Goal: Transaction & Acquisition: Purchase product/service

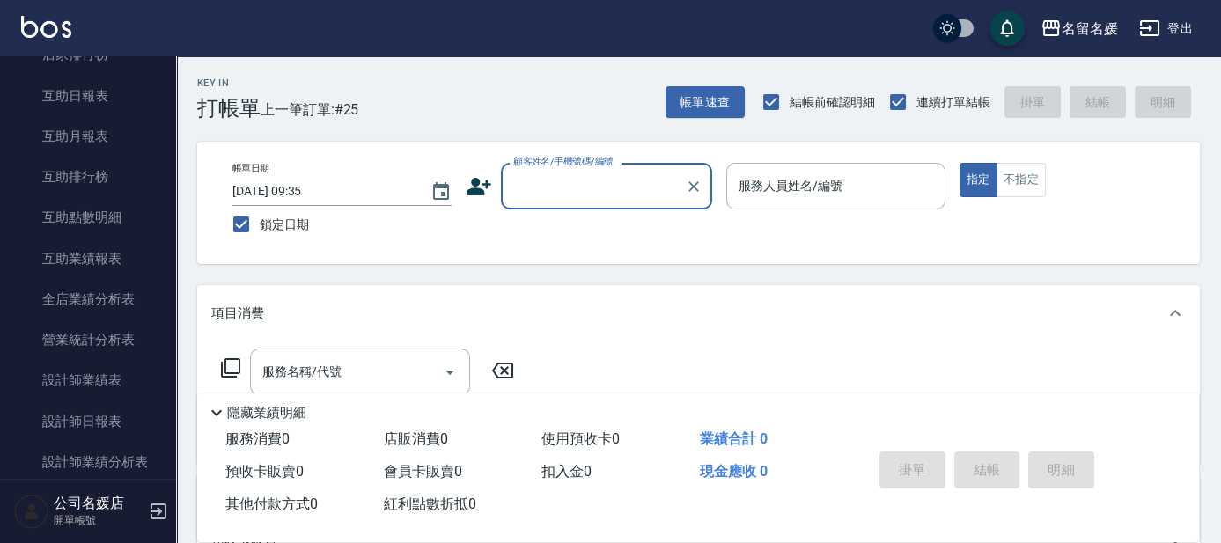
scroll to position [640, 0]
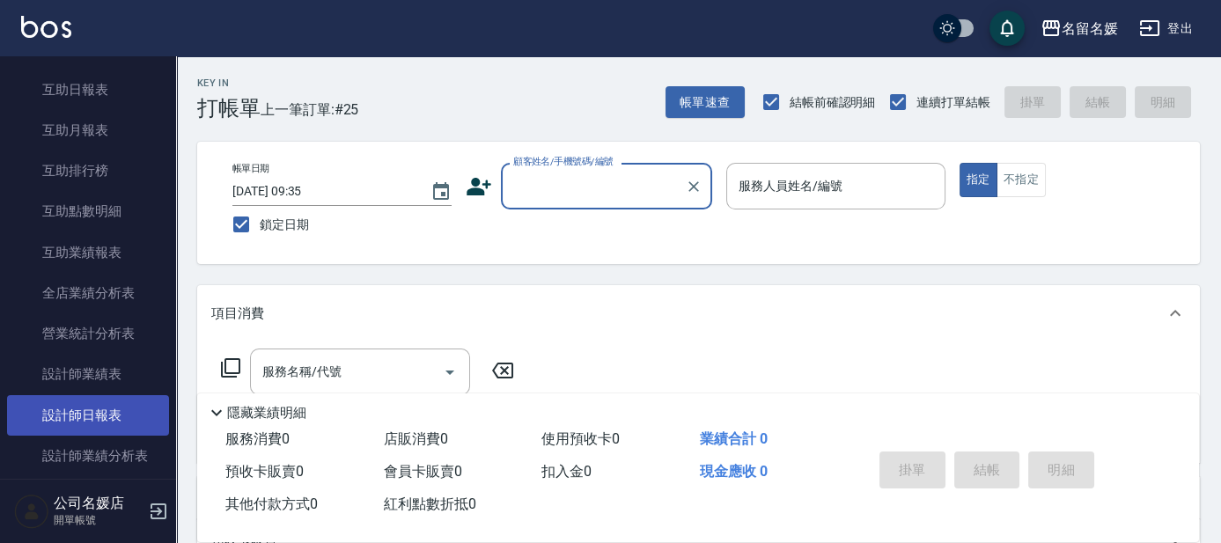
click at [113, 406] on link "設計師日報表" at bounding box center [88, 415] width 162 height 40
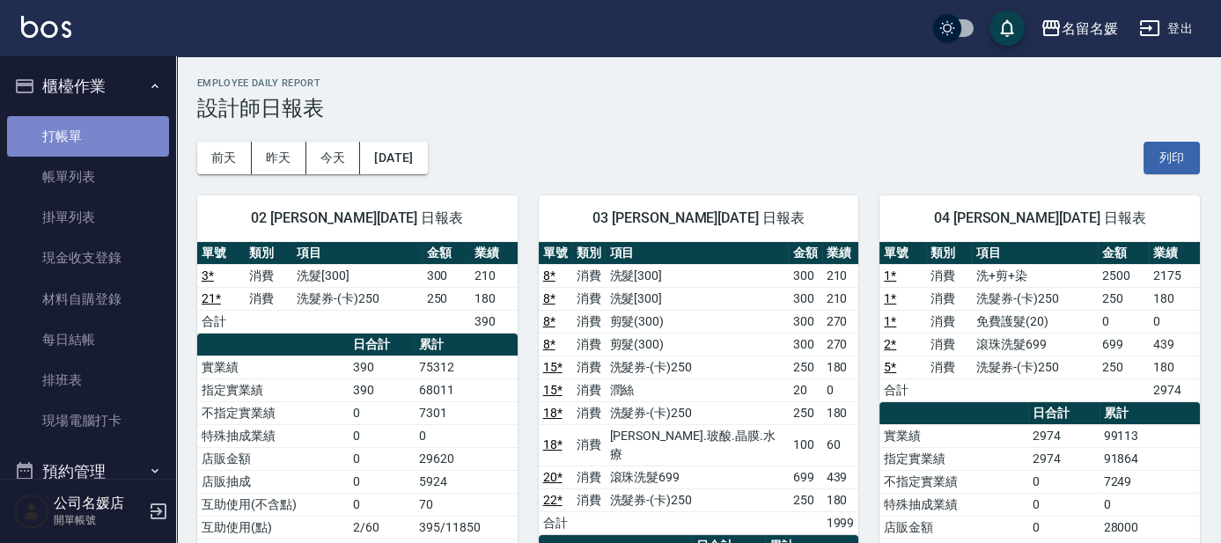
click at [121, 123] on link "打帳單" at bounding box center [88, 136] width 162 height 40
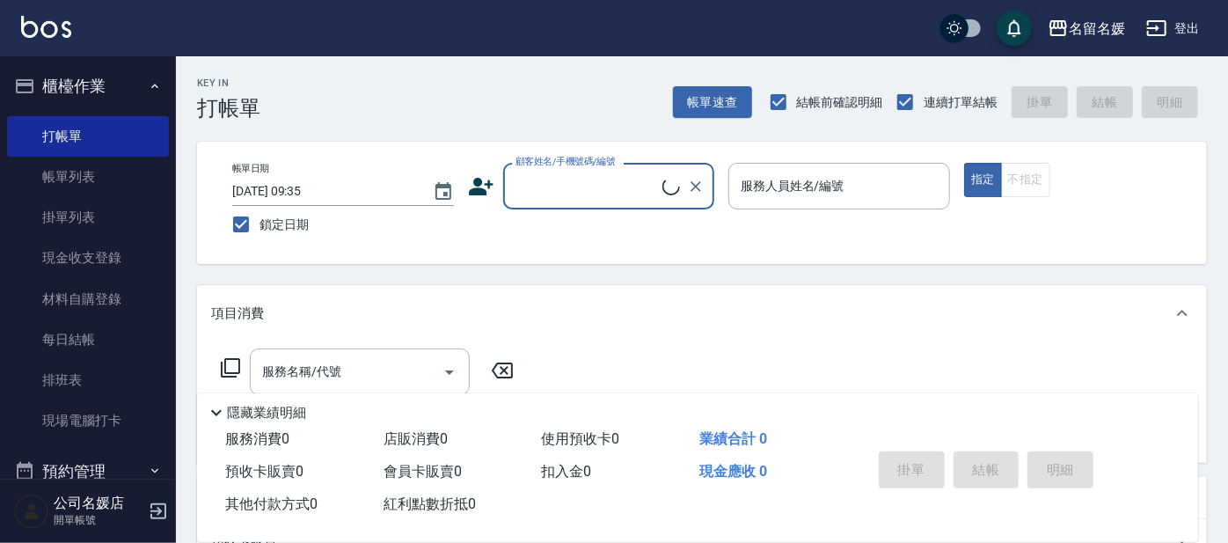
click at [610, 181] on input "顧客姓名/手機號碼/編號" at bounding box center [586, 186] width 151 height 31
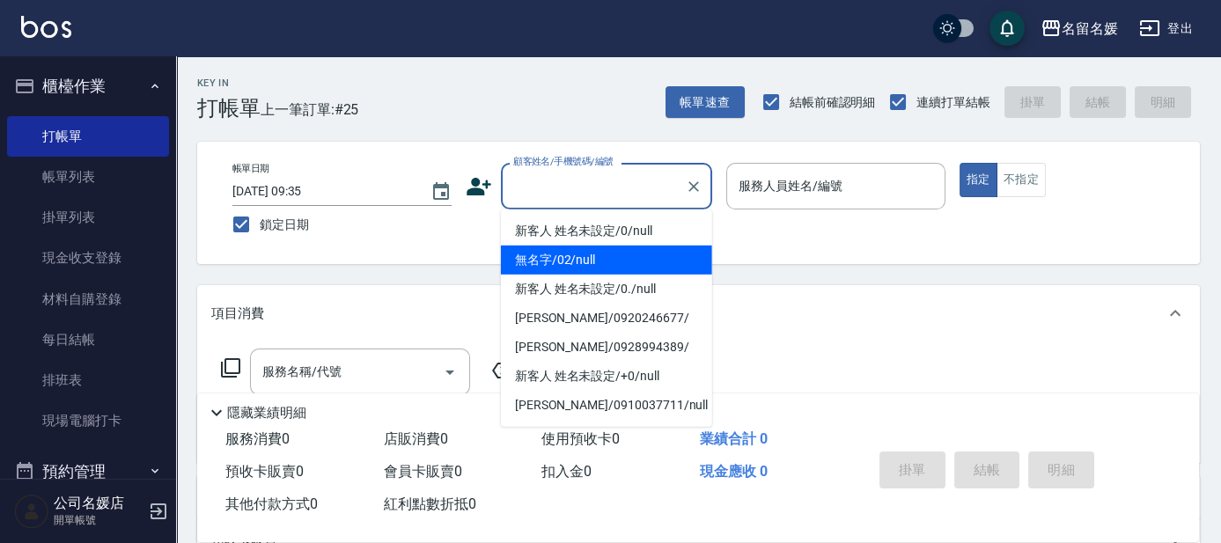
click at [617, 266] on li "無名字/02/null" at bounding box center [606, 260] width 211 height 29
type input "無名字/02/null"
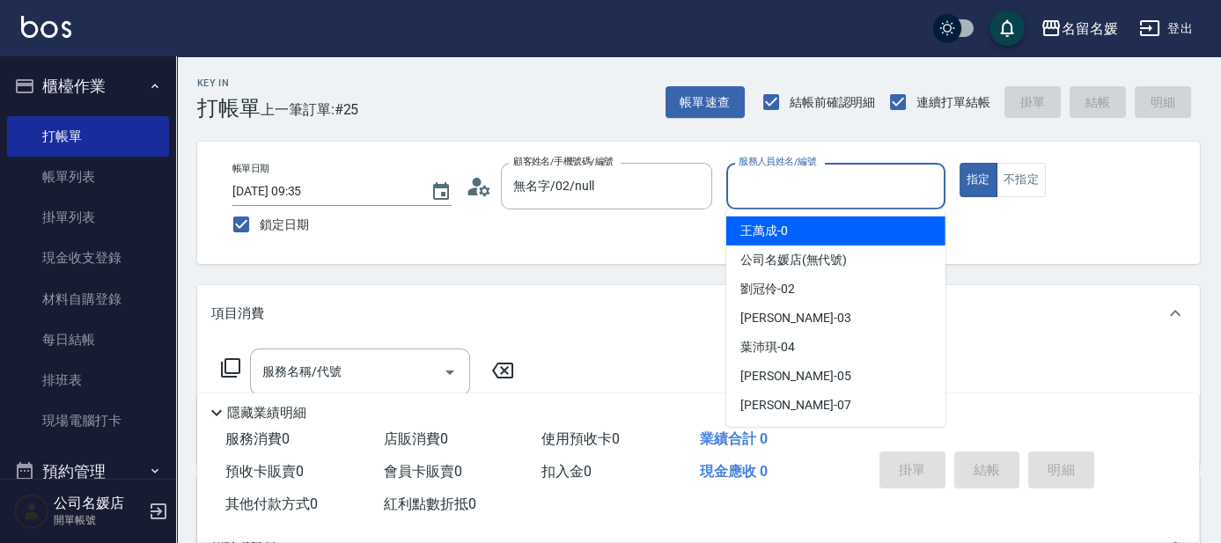
click at [854, 186] on input "服務人員姓名/編號" at bounding box center [835, 186] width 203 height 31
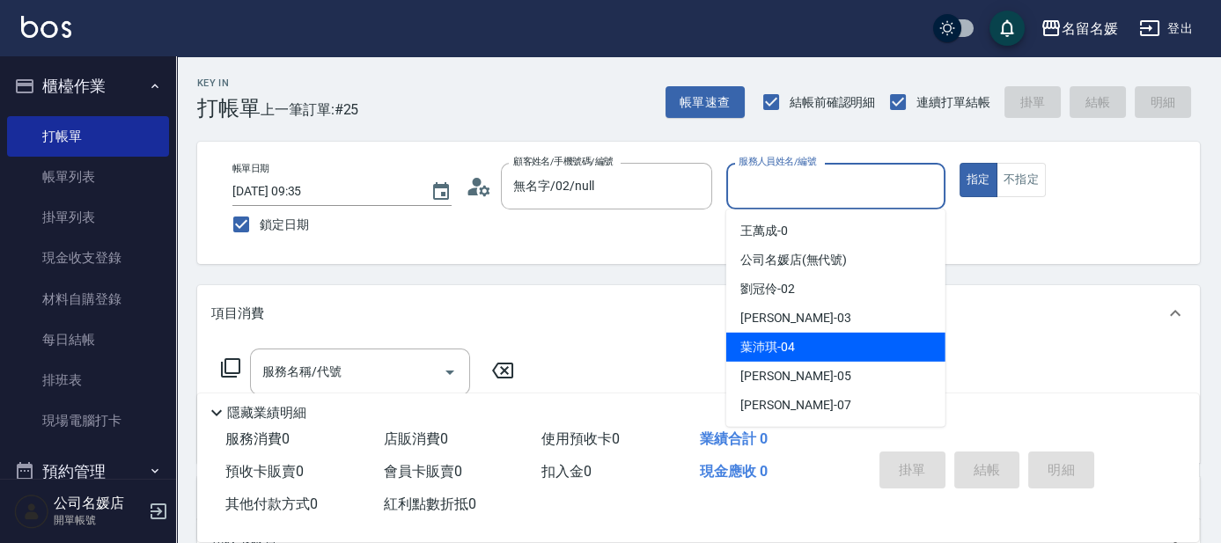
click at [804, 349] on div "[PERSON_NAME]-04" at bounding box center [835, 347] width 219 height 29
type input "[PERSON_NAME]-04"
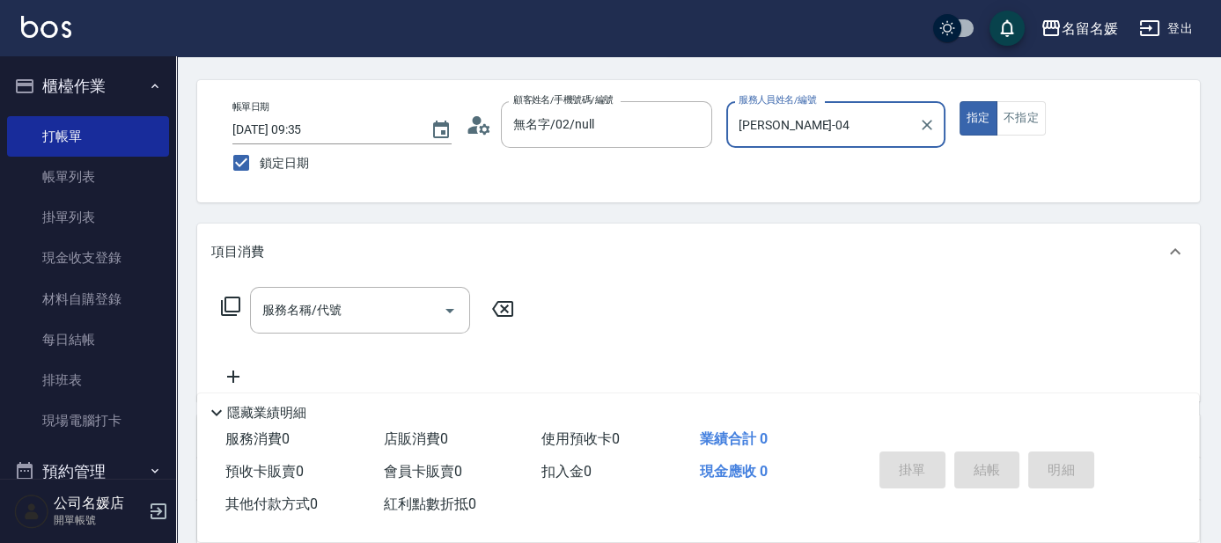
scroll to position [79, 0]
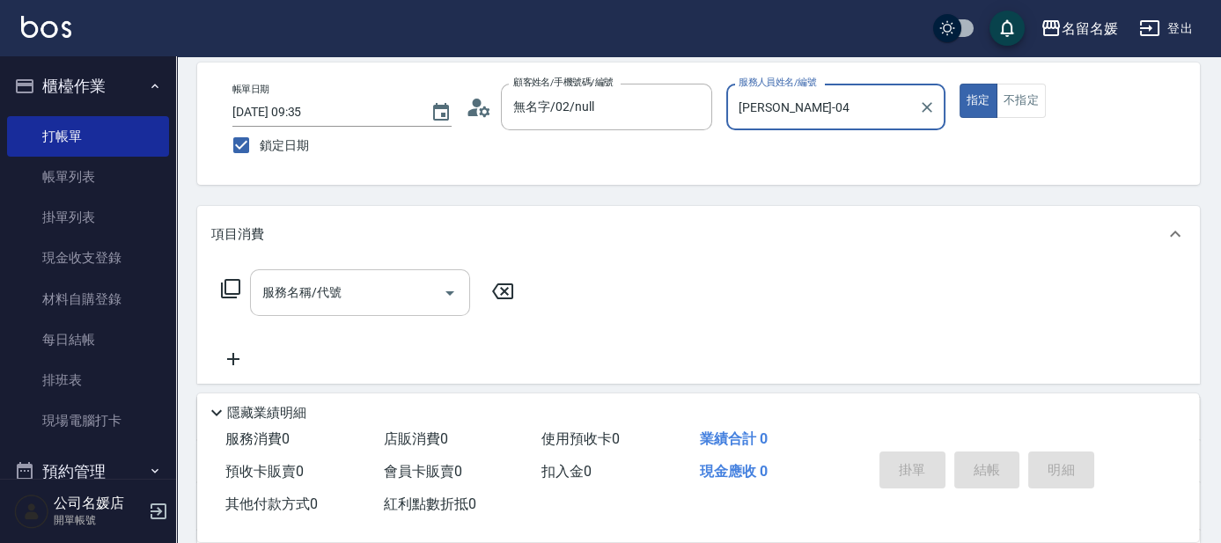
click at [356, 280] on input "服務名稱/代號" at bounding box center [347, 292] width 178 height 31
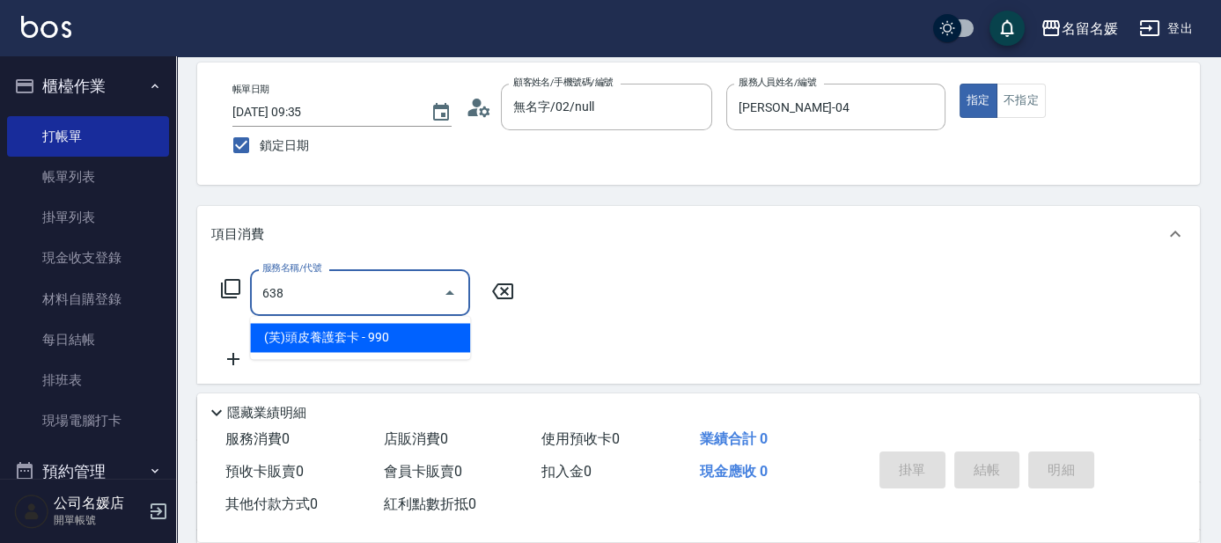
click at [321, 323] on span "(芙)頭皮養護套卡 - 990" at bounding box center [360, 337] width 220 height 29
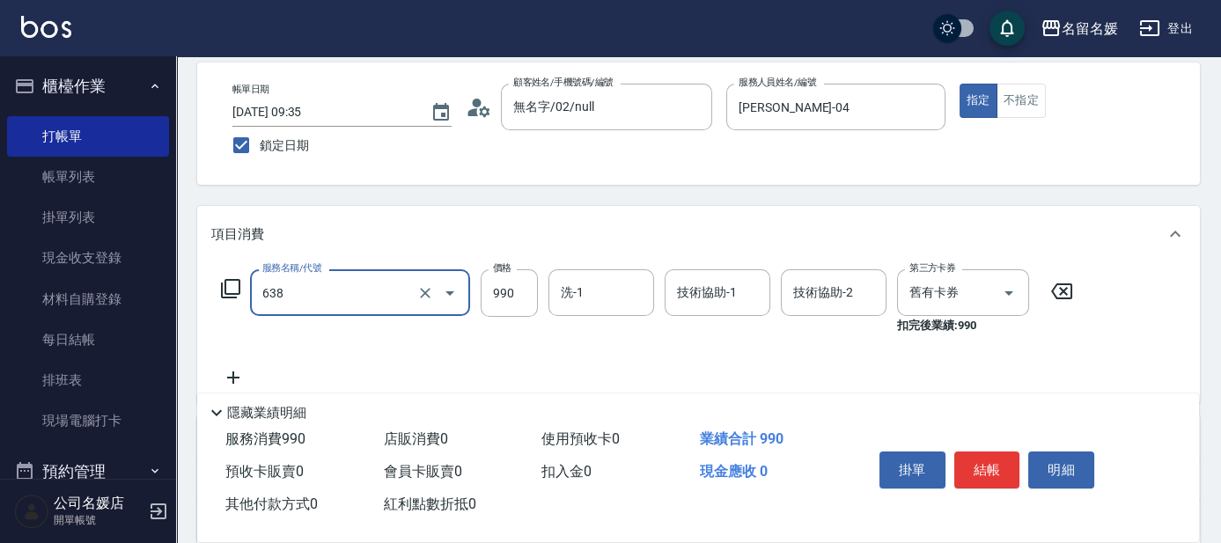
click at [347, 298] on input "638" at bounding box center [335, 292] width 155 height 31
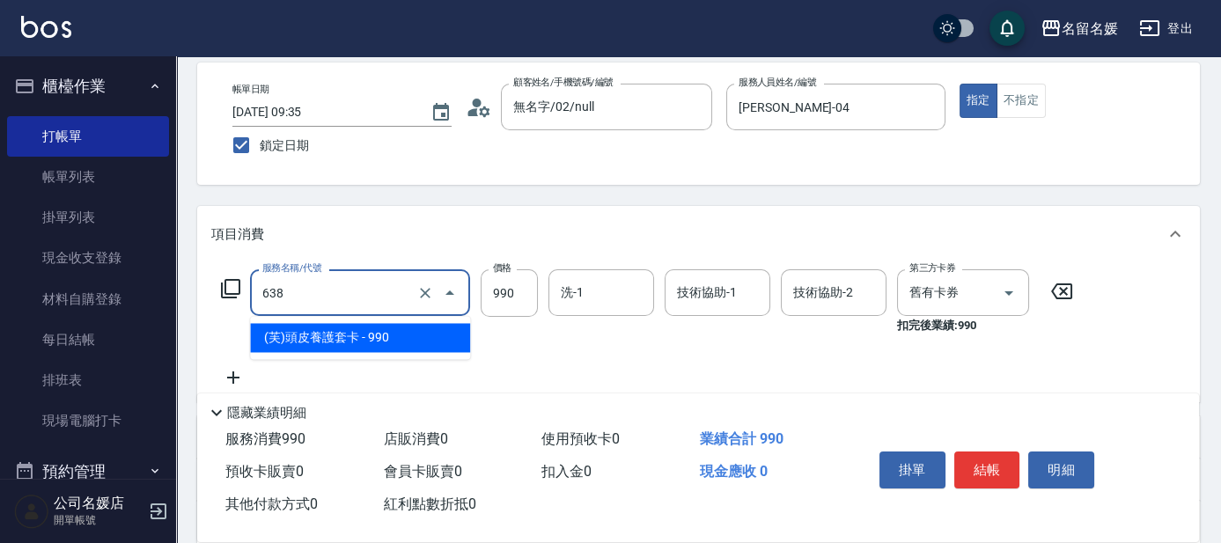
click at [410, 332] on span "(芙)頭皮養護套卡 - 990" at bounding box center [360, 337] width 220 height 29
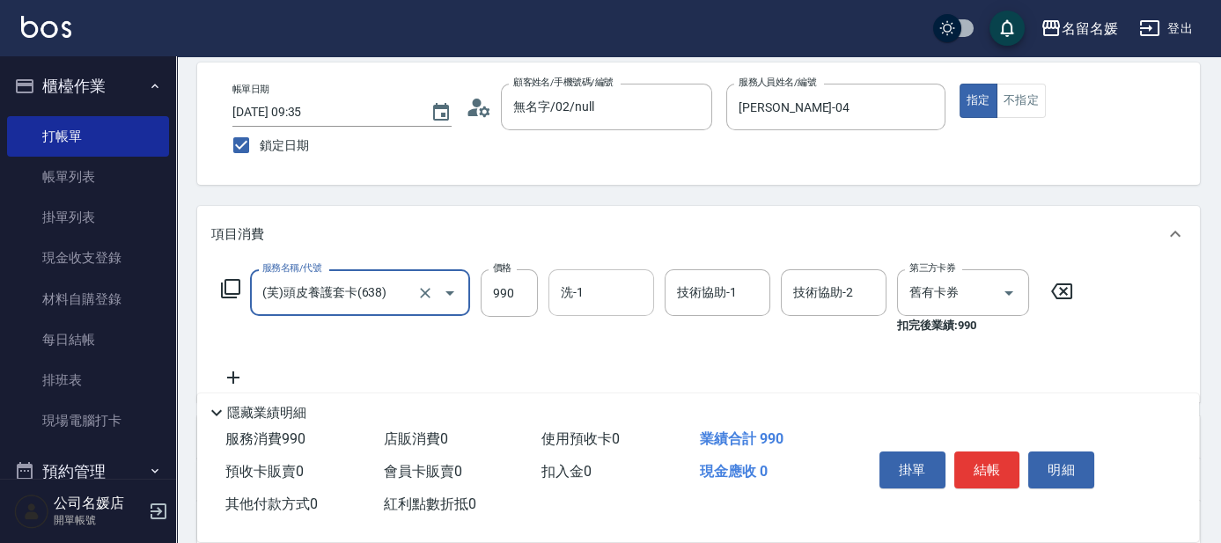
type input "(芙)頭皮養護套卡(638)"
click at [582, 298] on div "洗-1 洗-1" at bounding box center [601, 292] width 106 height 47
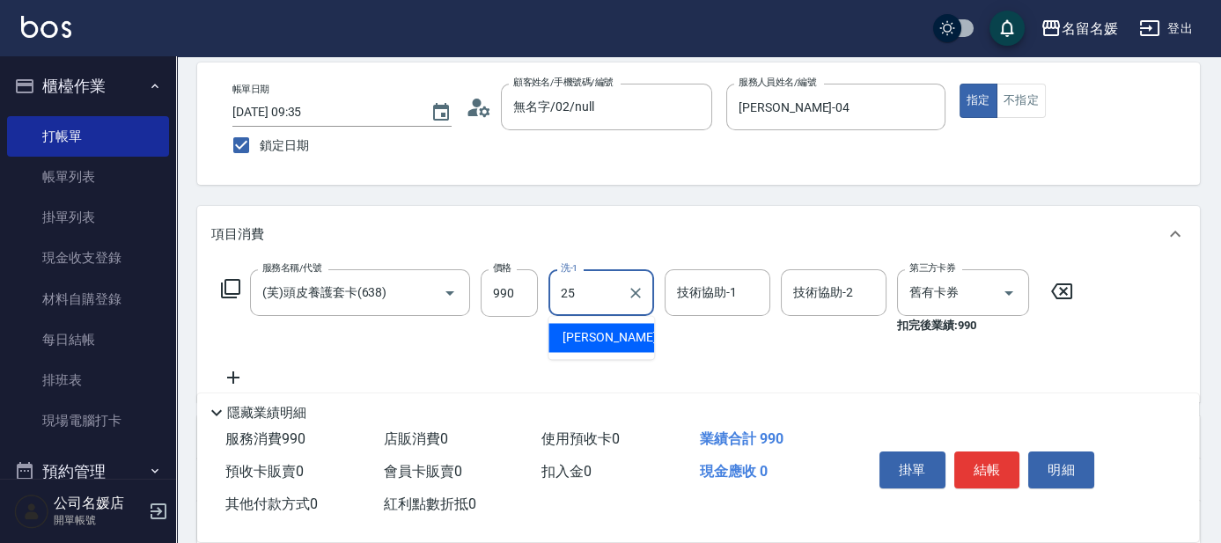
click at [584, 340] on span "[PERSON_NAME]-25" at bounding box center [617, 337] width 111 height 18
type input "[PERSON_NAME]-25"
click at [701, 288] on div "技術協助-1 技術協助-1" at bounding box center [717, 292] width 106 height 47
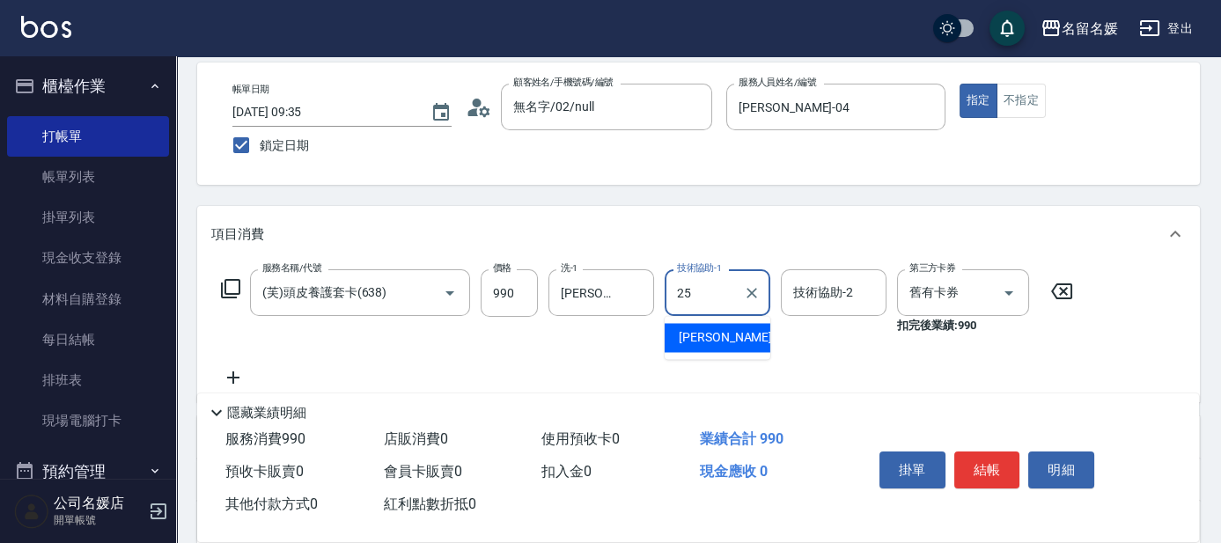
click at [736, 338] on div "[PERSON_NAME]-25" at bounding box center [717, 337] width 106 height 29
type input "[PERSON_NAME]-25"
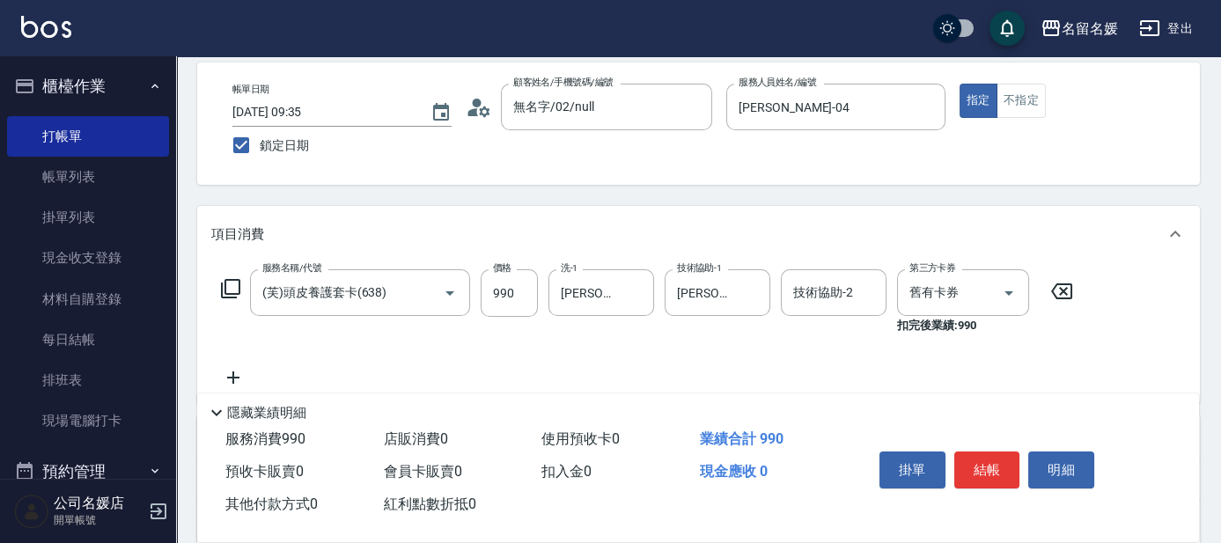
click at [231, 370] on icon at bounding box center [233, 377] width 44 height 21
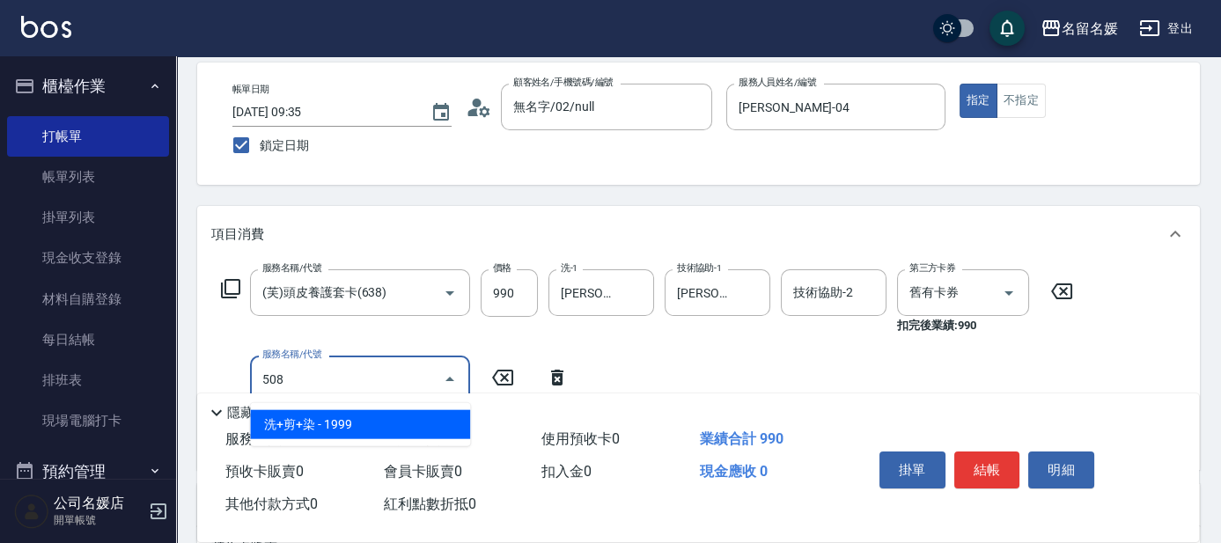
click at [322, 418] on span "洗+剪+染 - 1999" at bounding box center [360, 424] width 220 height 29
click at [356, 373] on input "508" at bounding box center [335, 378] width 155 height 31
click at [382, 416] on span "洗+剪+染 - 1999" at bounding box center [360, 424] width 220 height 29
type input "洗+剪+染(508)"
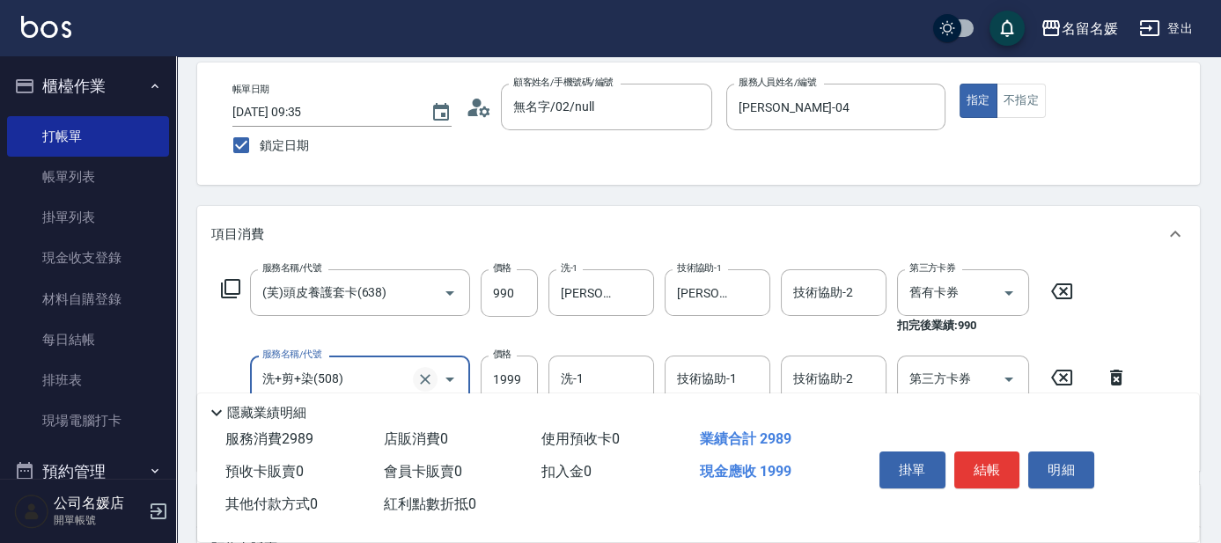
click at [426, 378] on icon "Clear" at bounding box center [425, 379] width 11 height 11
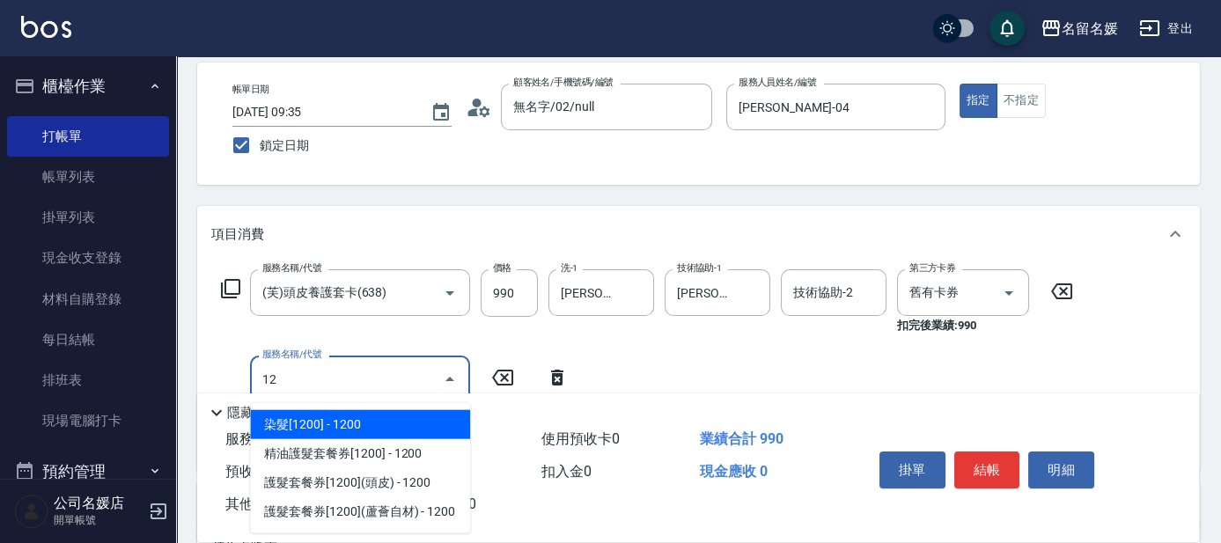
click at [425, 420] on span "染髮[1200] - 1200" at bounding box center [360, 424] width 220 height 29
type input "染髮[1200](506)"
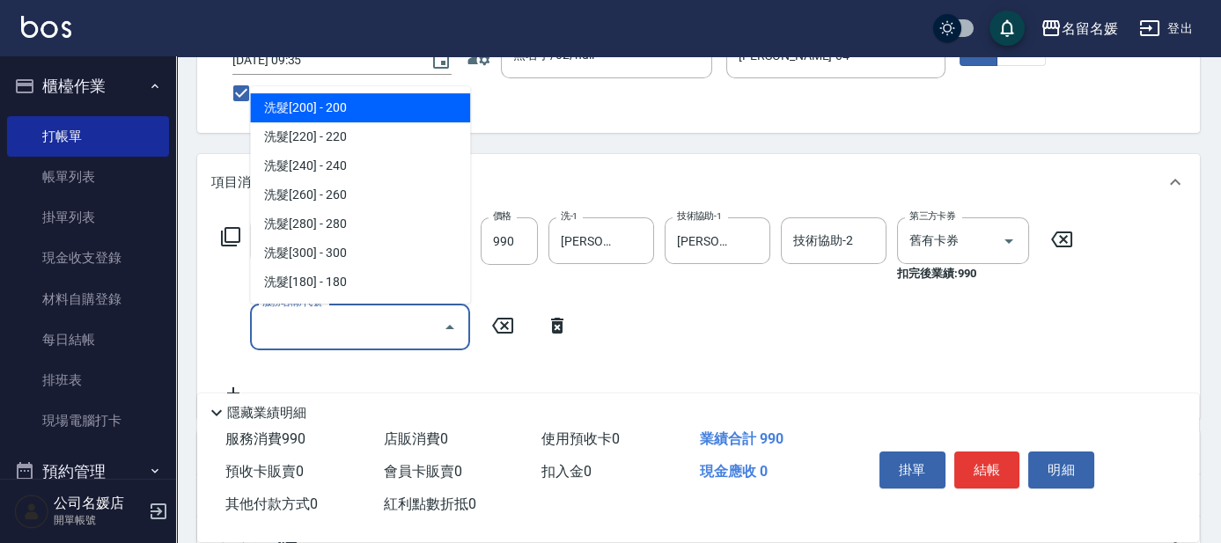
scroll to position [159, 0]
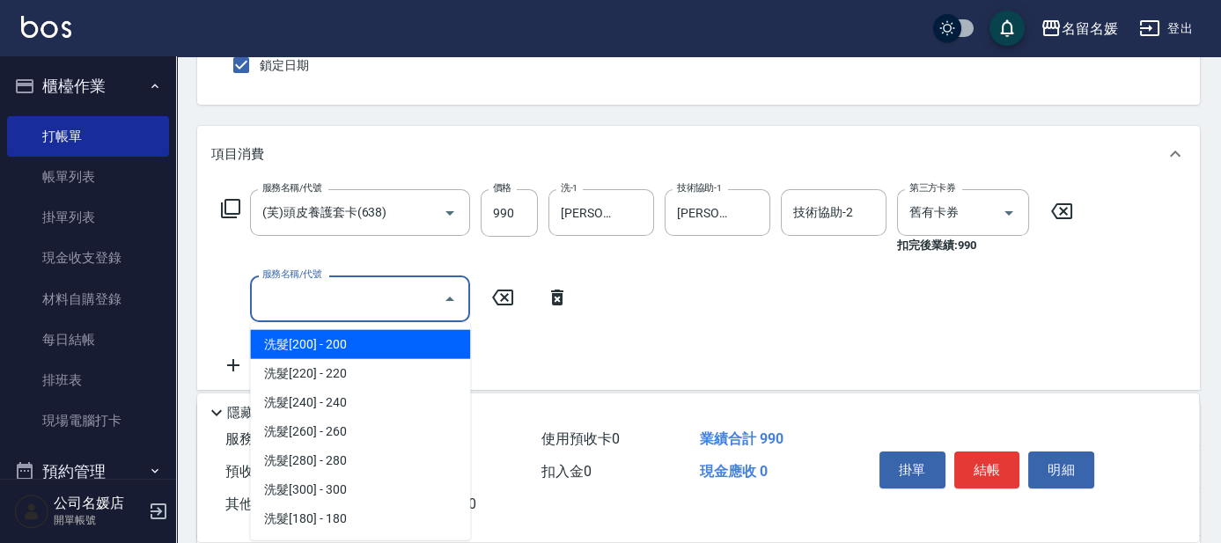
click at [343, 309] on input "服務名稱/代號" at bounding box center [347, 298] width 178 height 31
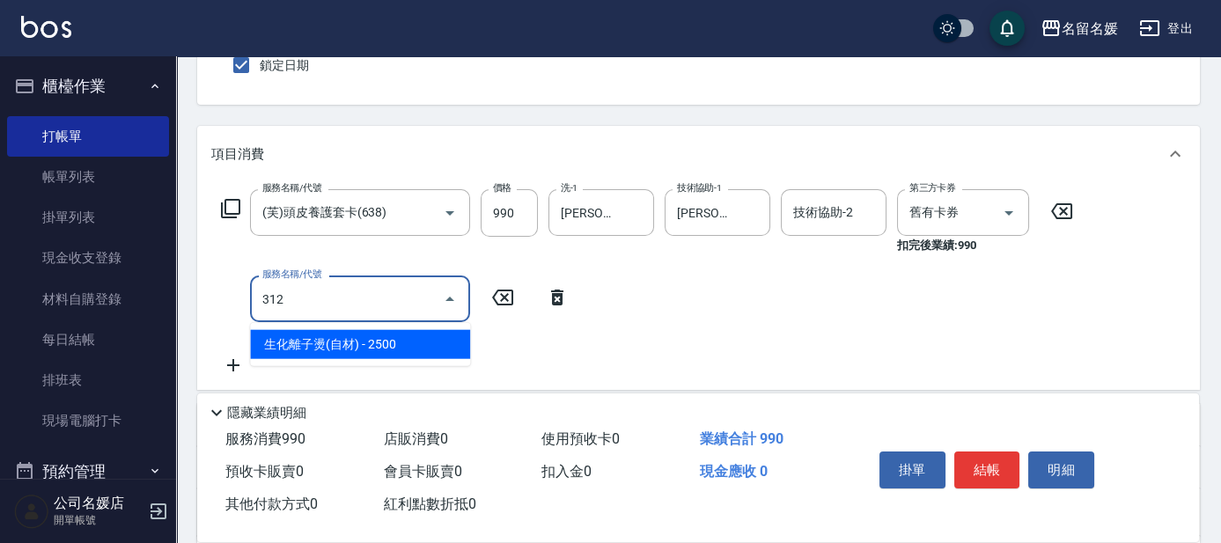
click at [321, 337] on span "生化離子燙(自材) - 2500" at bounding box center [360, 344] width 220 height 29
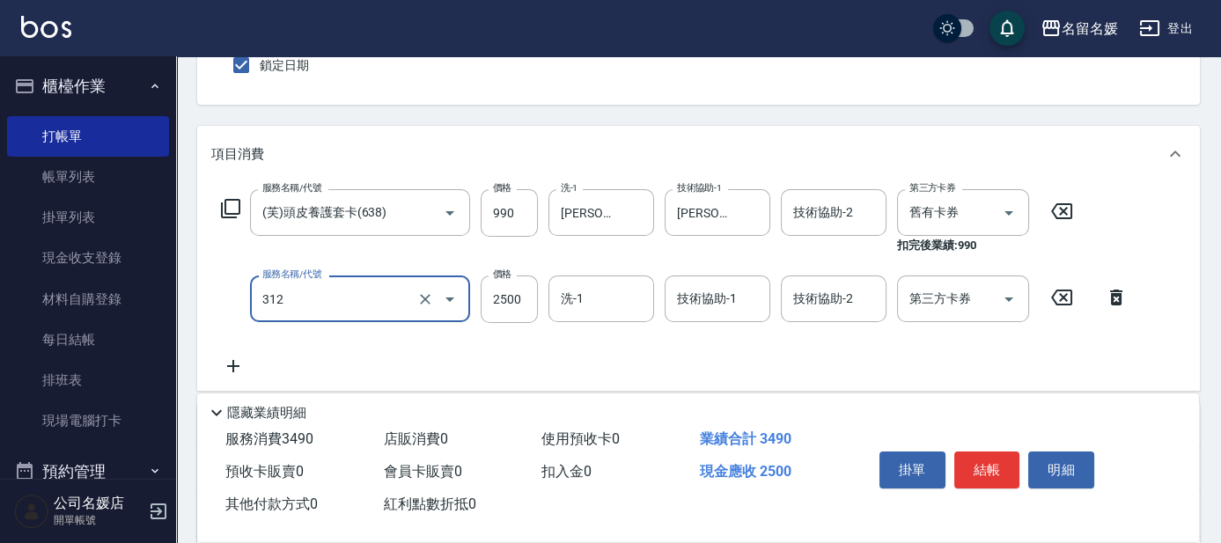
click at [315, 305] on input "312" at bounding box center [335, 298] width 155 height 31
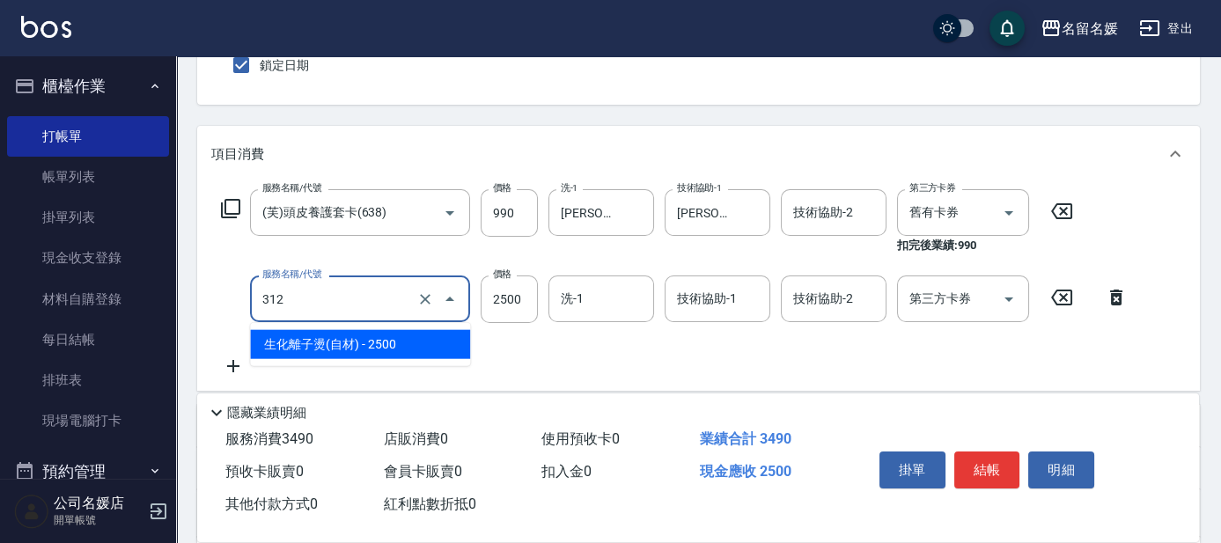
drag, startPoint x: 355, startPoint y: 347, endPoint x: 525, endPoint y: 310, distance: 174.7
click at [360, 346] on span "生化離子燙(自材) - 2500" at bounding box center [360, 344] width 220 height 29
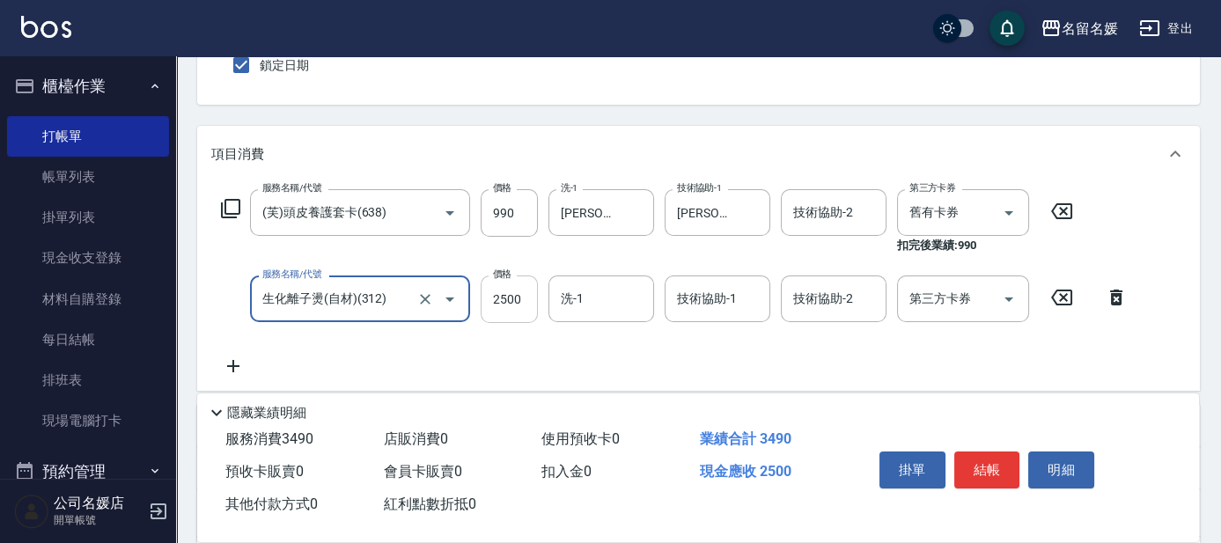
type input "生化離子燙(自材)(312)"
click at [488, 297] on input "2500" at bounding box center [508, 299] width 57 height 48
type input "2800"
click at [566, 312] on input "洗-1" at bounding box center [601, 298] width 90 height 31
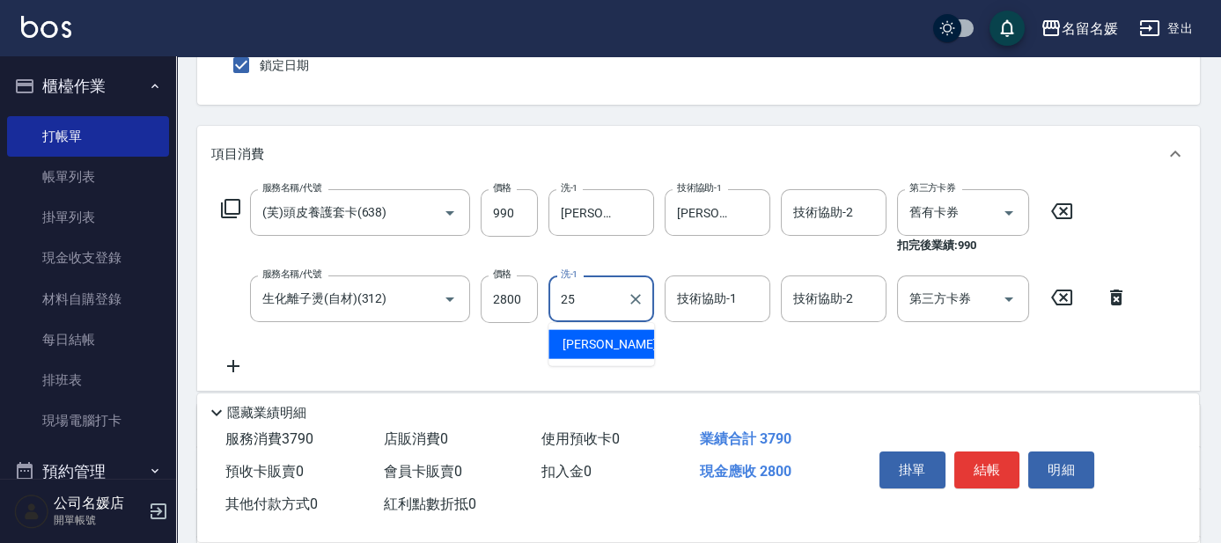
click at [626, 348] on div "[PERSON_NAME]-25" at bounding box center [601, 344] width 106 height 29
type input "[PERSON_NAME]-25"
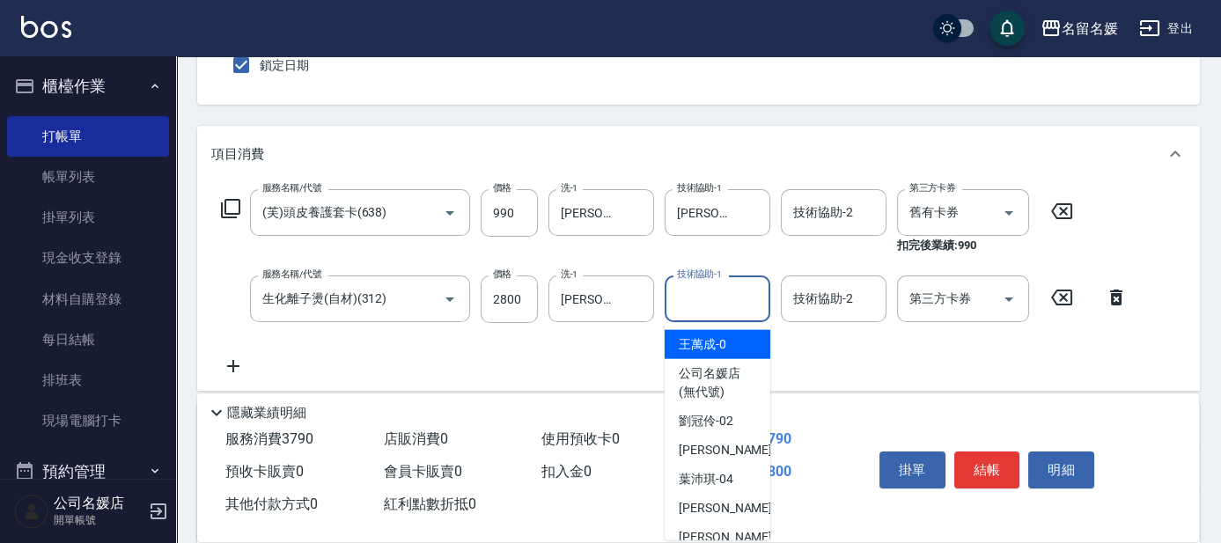
click at [698, 300] on div "技術協助-1 技術協助-1" at bounding box center [717, 298] width 106 height 47
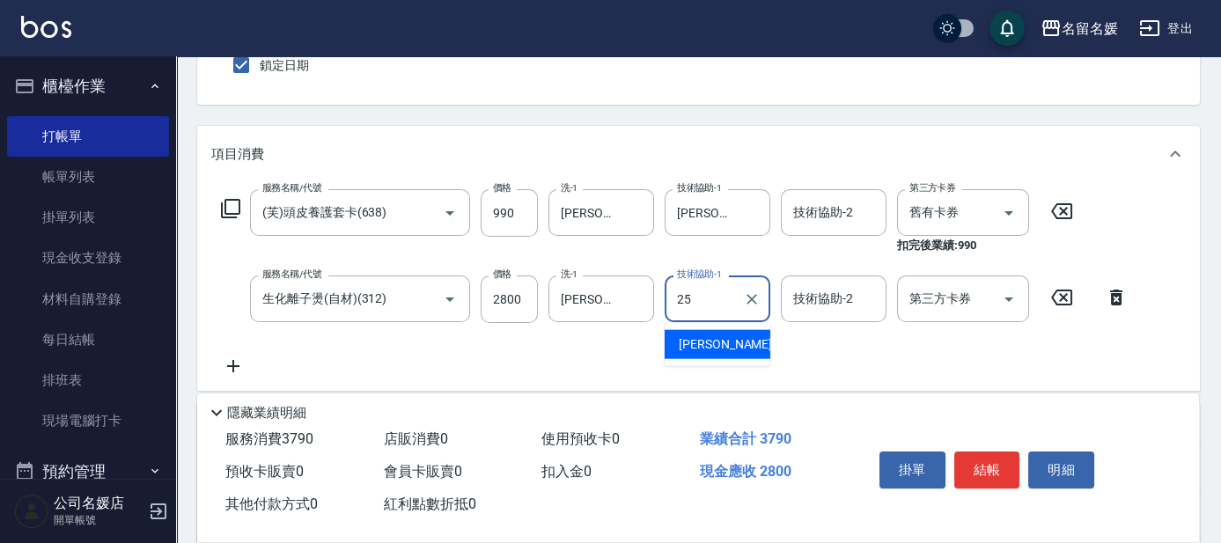
click at [714, 345] on span "[PERSON_NAME]-25" at bounding box center [733, 344] width 111 height 18
type input "[PERSON_NAME]-25"
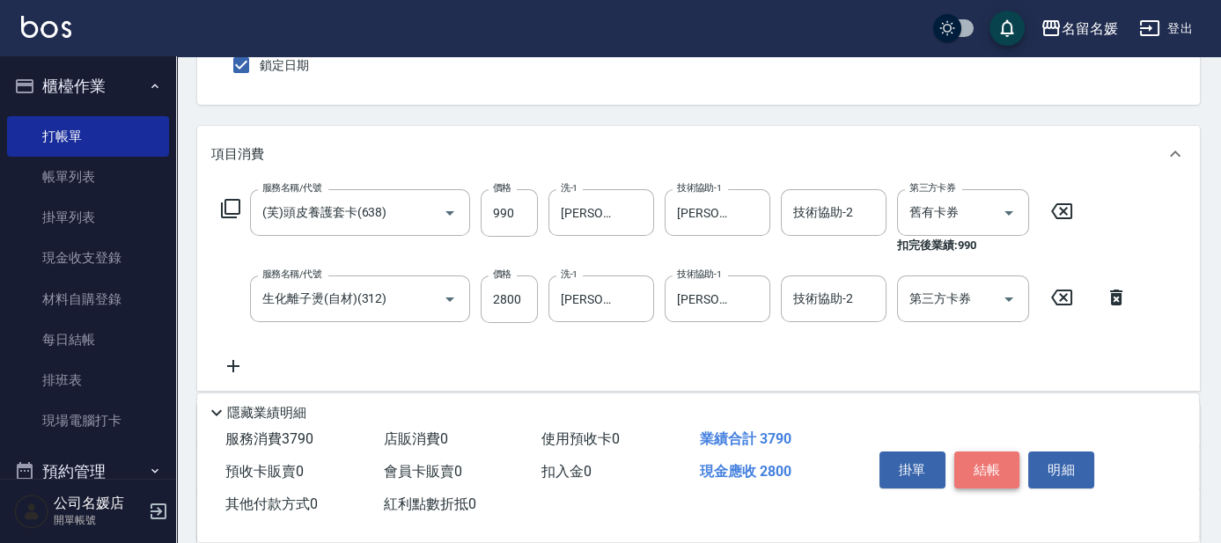
click at [1002, 470] on button "結帳" at bounding box center [987, 469] width 66 height 37
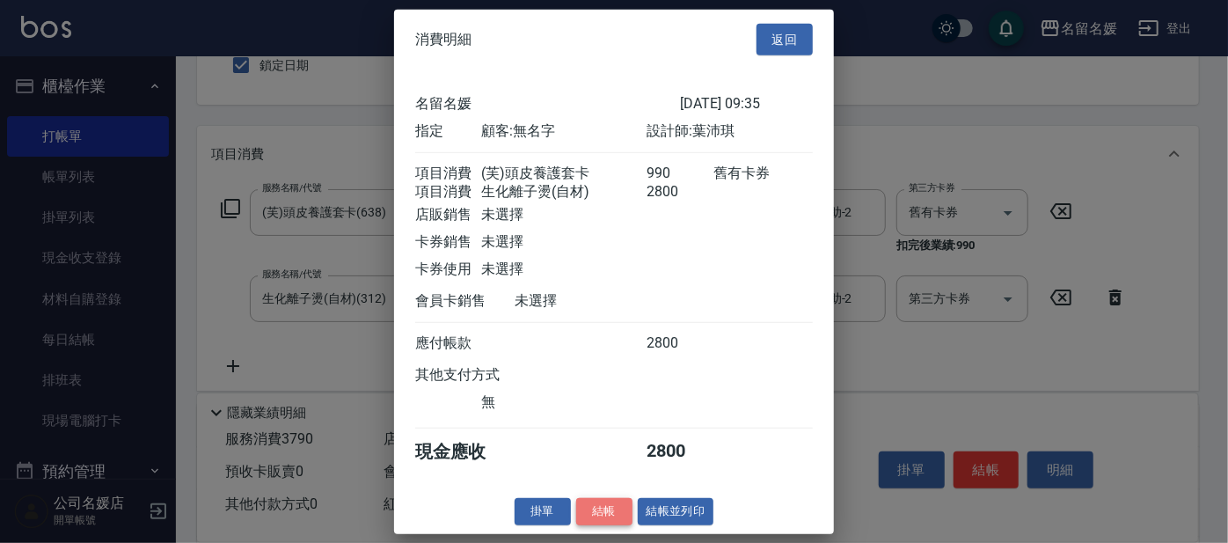
click at [586, 517] on button "結帳" at bounding box center [604, 511] width 56 height 27
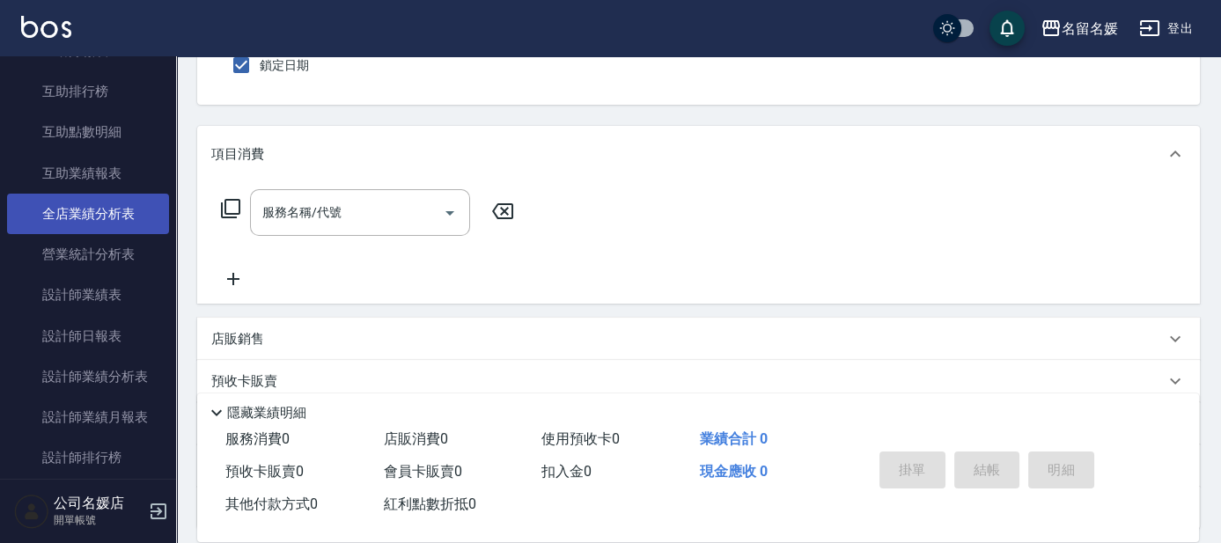
scroll to position [720, 0]
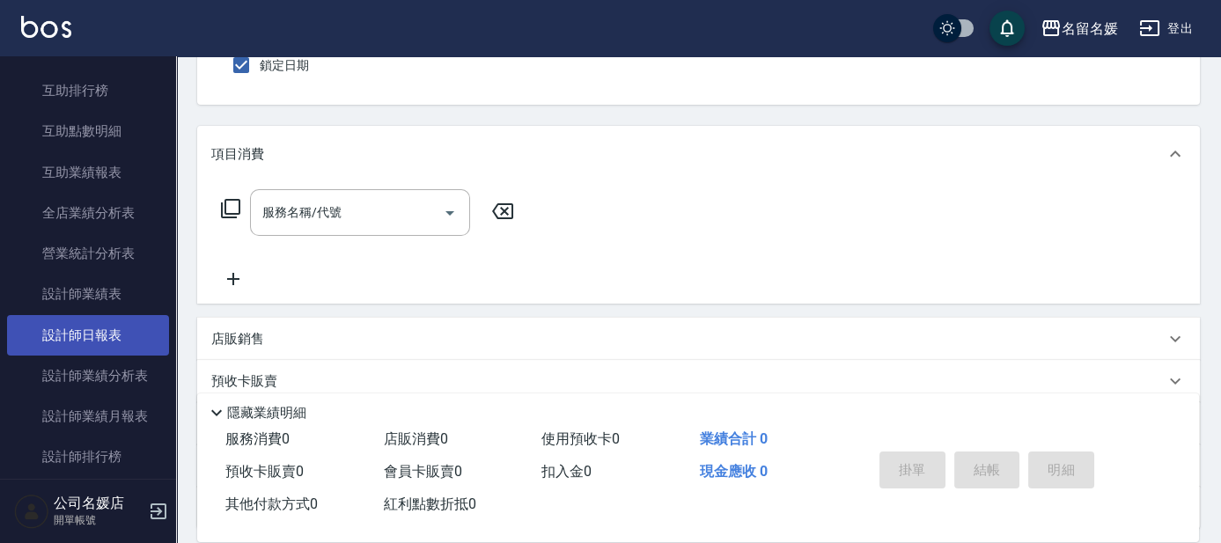
click at [100, 334] on link "設計師日報表" at bounding box center [88, 335] width 162 height 40
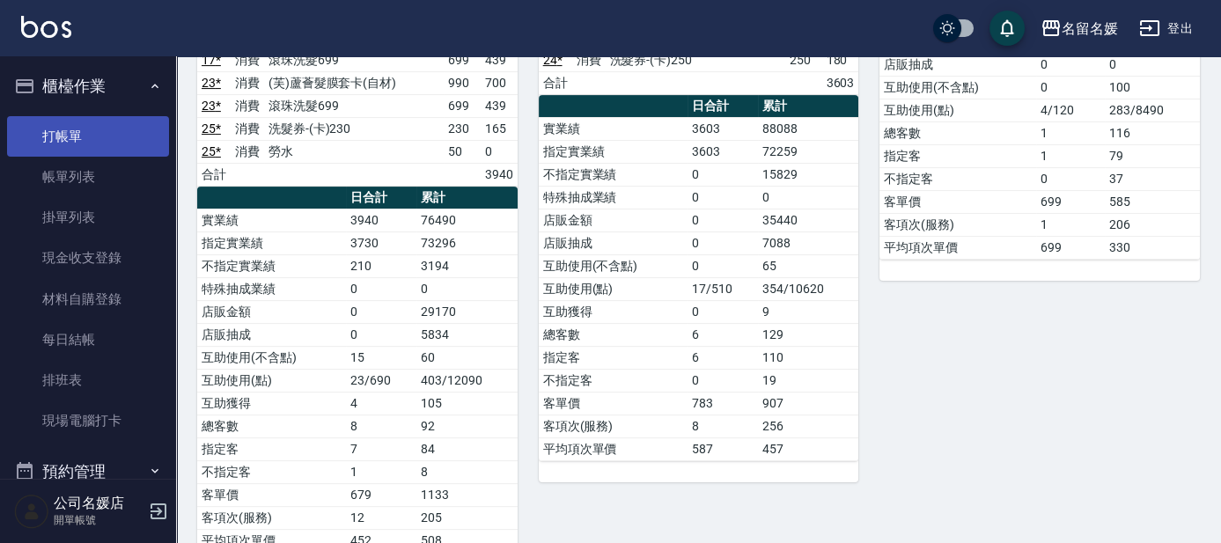
click at [111, 128] on link "打帳單" at bounding box center [88, 136] width 162 height 40
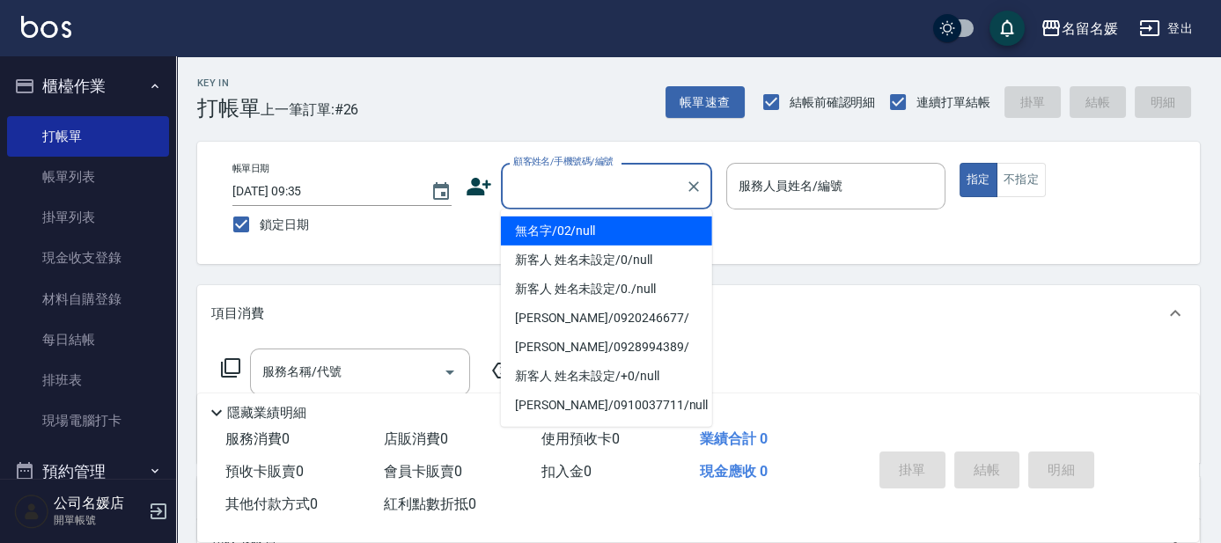
click at [608, 190] on input "顧客姓名/手機號碼/編號" at bounding box center [593, 186] width 169 height 31
click at [620, 223] on li "無名字/02/null" at bounding box center [606, 230] width 211 height 29
type input "無名字/02/null"
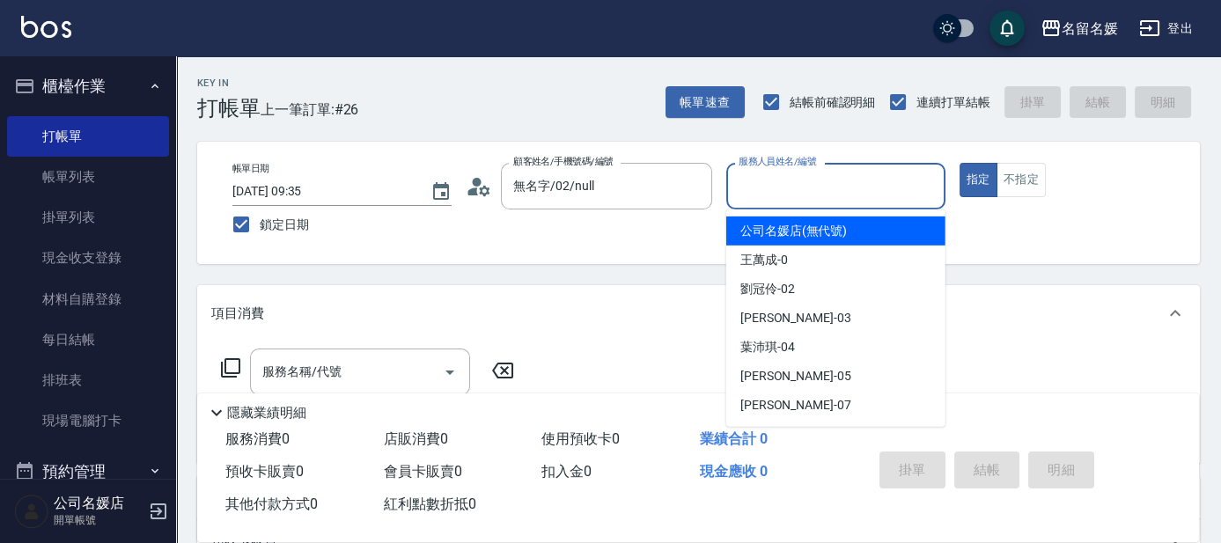
drag, startPoint x: 778, startPoint y: 177, endPoint x: 745, endPoint y: 167, distance: 34.0
click at [777, 176] on input "服務人員姓名/編號" at bounding box center [835, 186] width 203 height 31
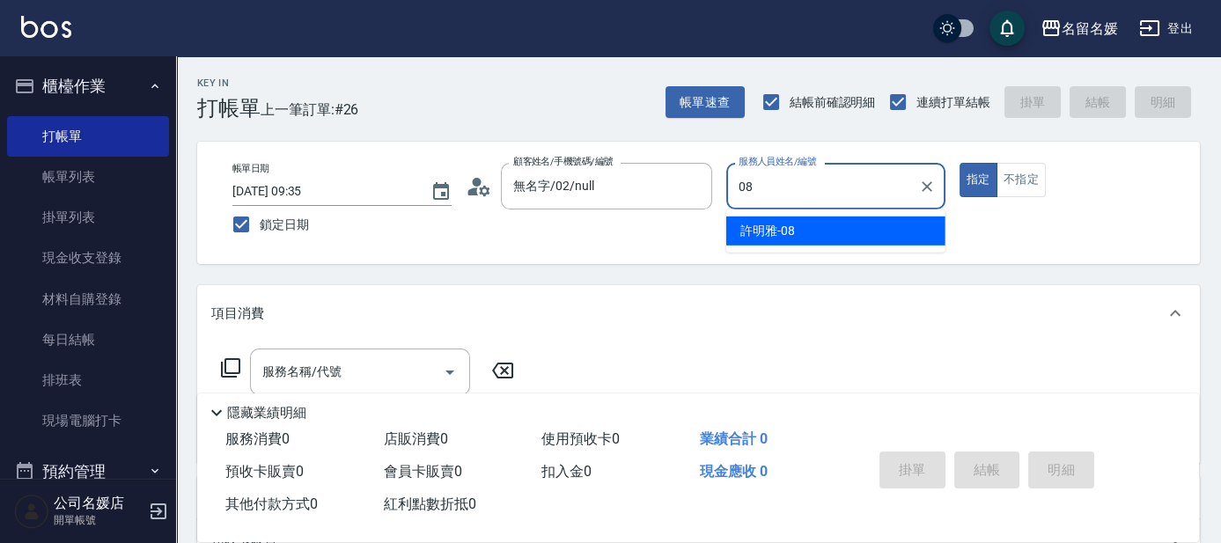
click at [779, 224] on span "[PERSON_NAME]-08" at bounding box center [767, 231] width 55 height 18
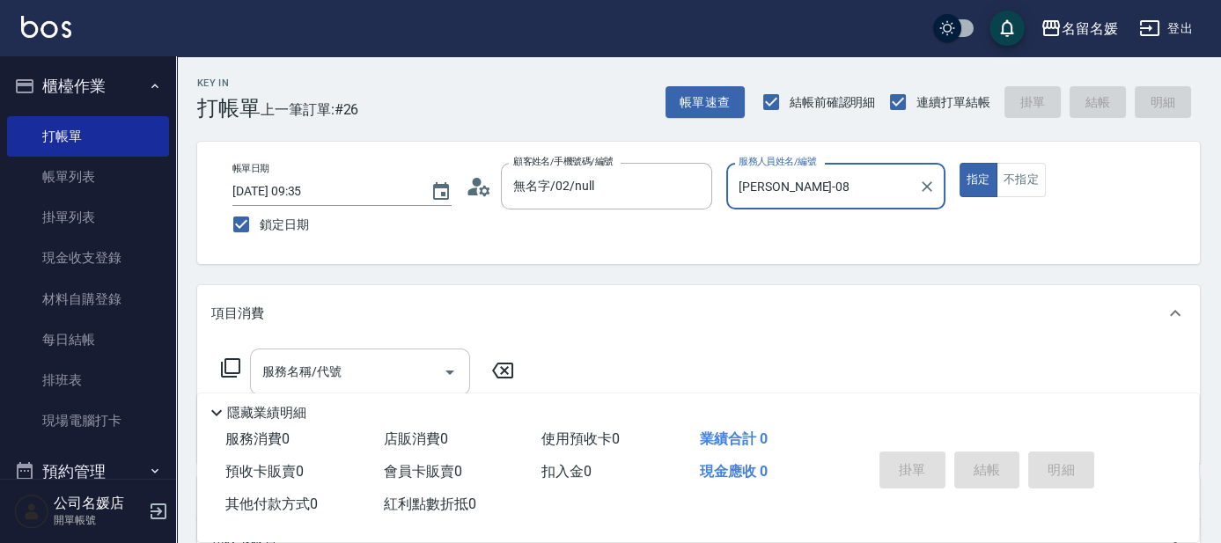
click at [314, 350] on div "服務名稱/代號" at bounding box center [360, 371] width 220 height 47
type input "[PERSON_NAME]-08"
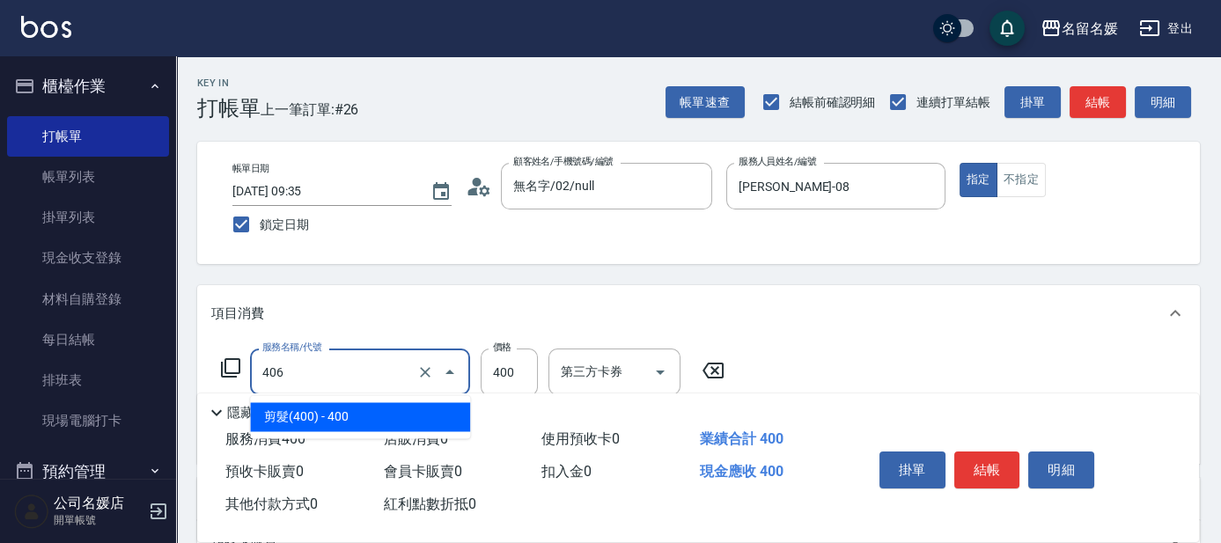
drag, startPoint x: 321, startPoint y: 368, endPoint x: 323, endPoint y: 390, distance: 22.1
click at [321, 369] on input "406" at bounding box center [335, 371] width 155 height 31
click at [325, 407] on span "剪髮(400) - 400" at bounding box center [360, 416] width 220 height 29
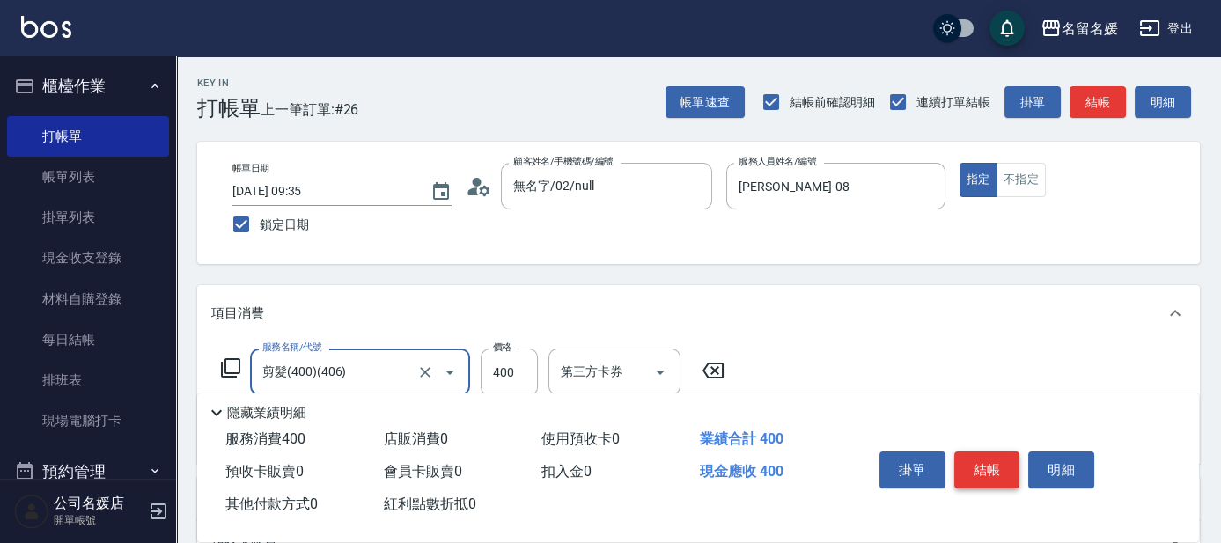
type input "剪髮(400)(406)"
click at [994, 465] on button "結帳" at bounding box center [987, 469] width 66 height 37
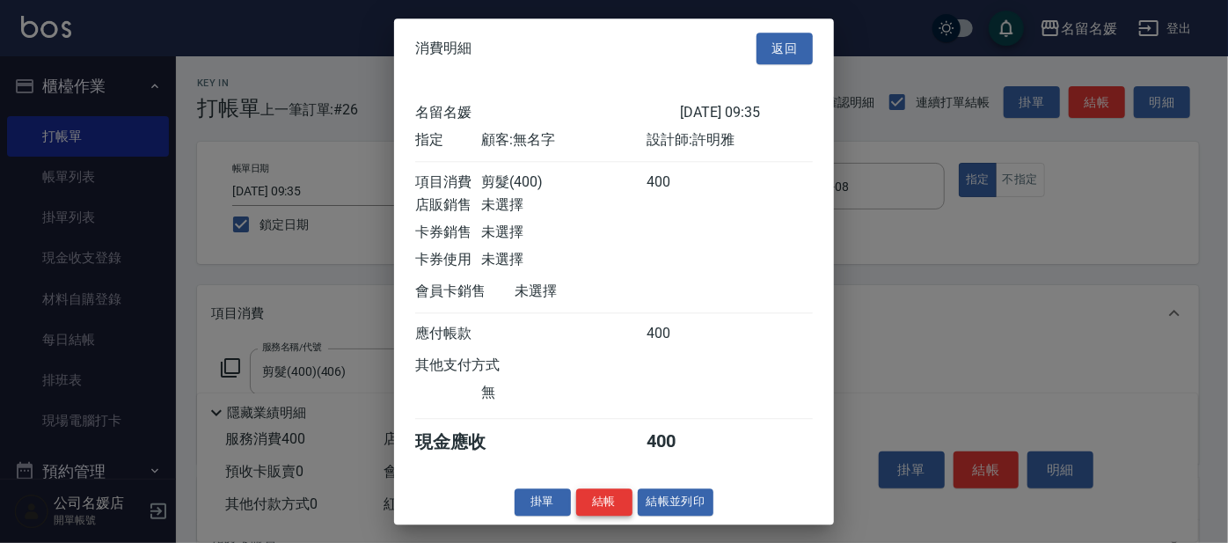
click at [598, 510] on button "結帳" at bounding box center [604, 501] width 56 height 27
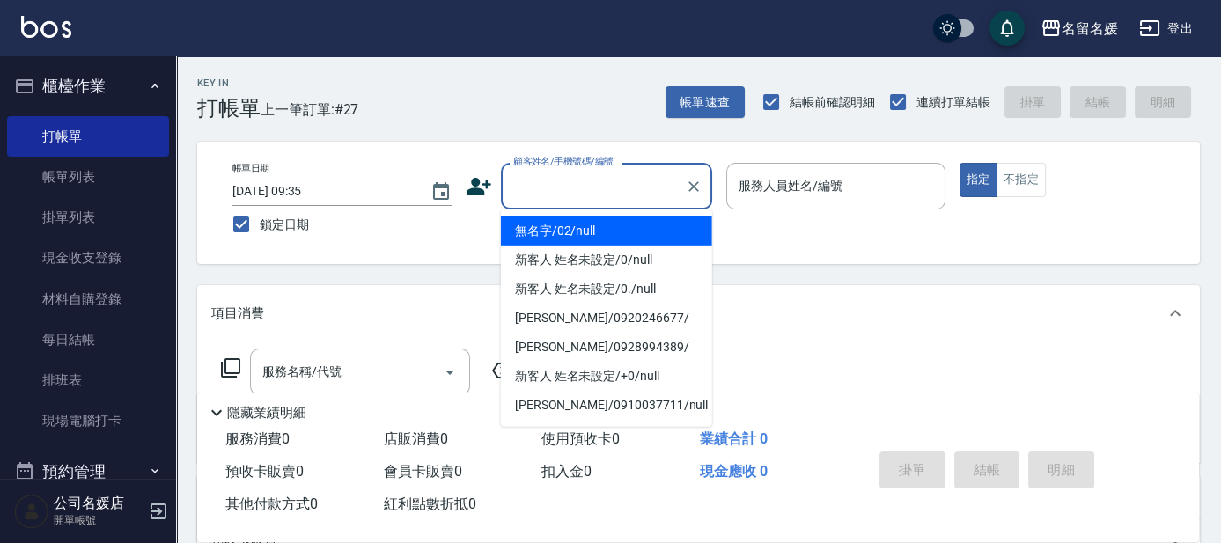
click at [610, 189] on input "顧客姓名/手機號碼/編號" at bounding box center [593, 186] width 169 height 31
type input "0"
type input "無名字/02/null"
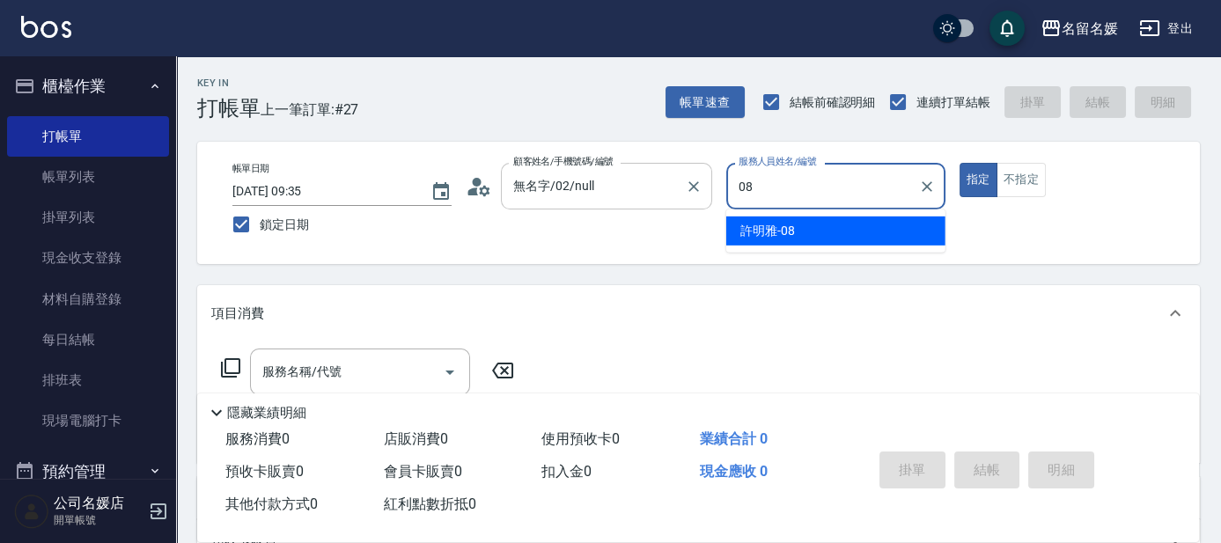
type input "[PERSON_NAME]-08"
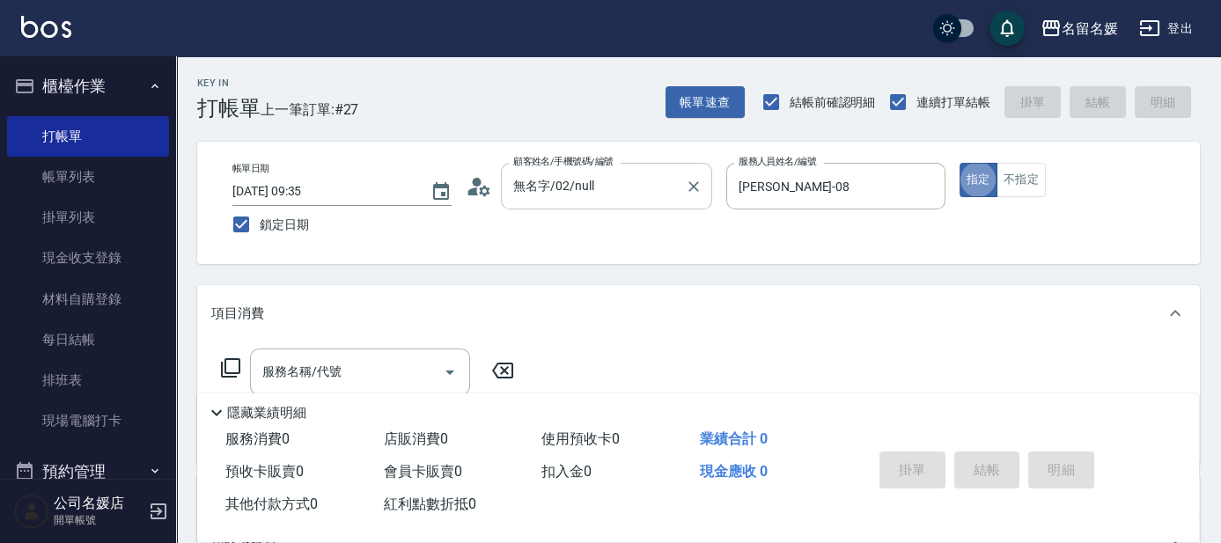
type button "true"
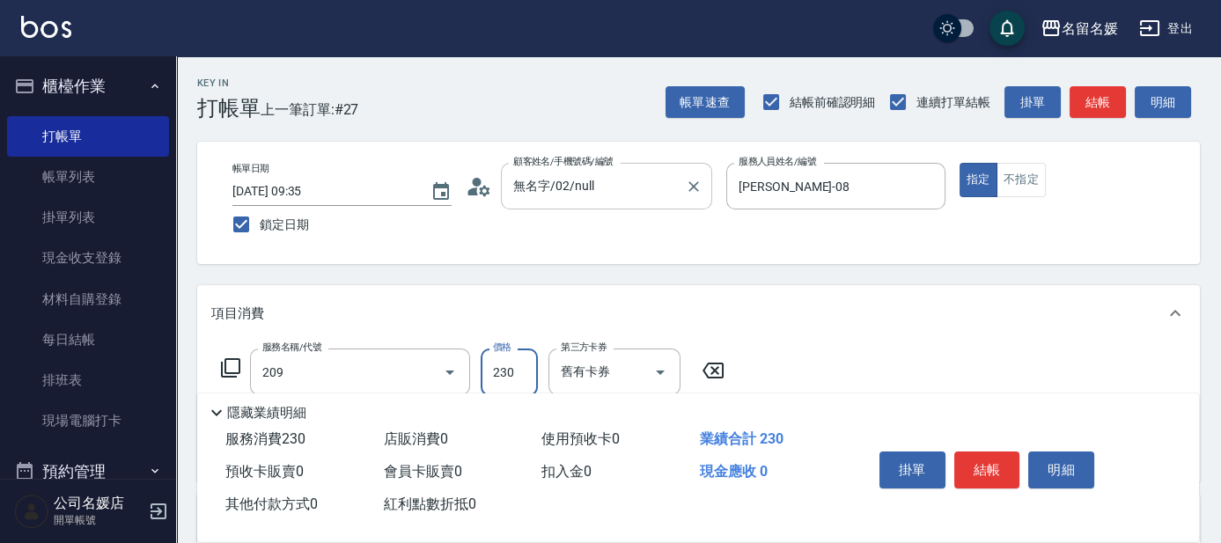
type input "洗髮券-(卡)230(209)"
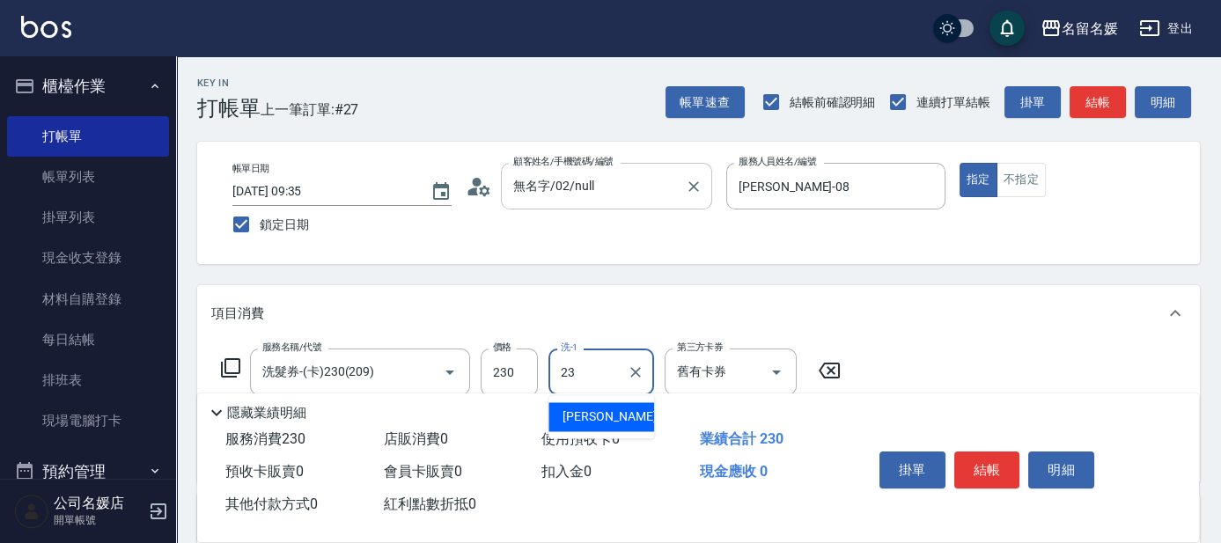
type input "[PERSON_NAME]-23"
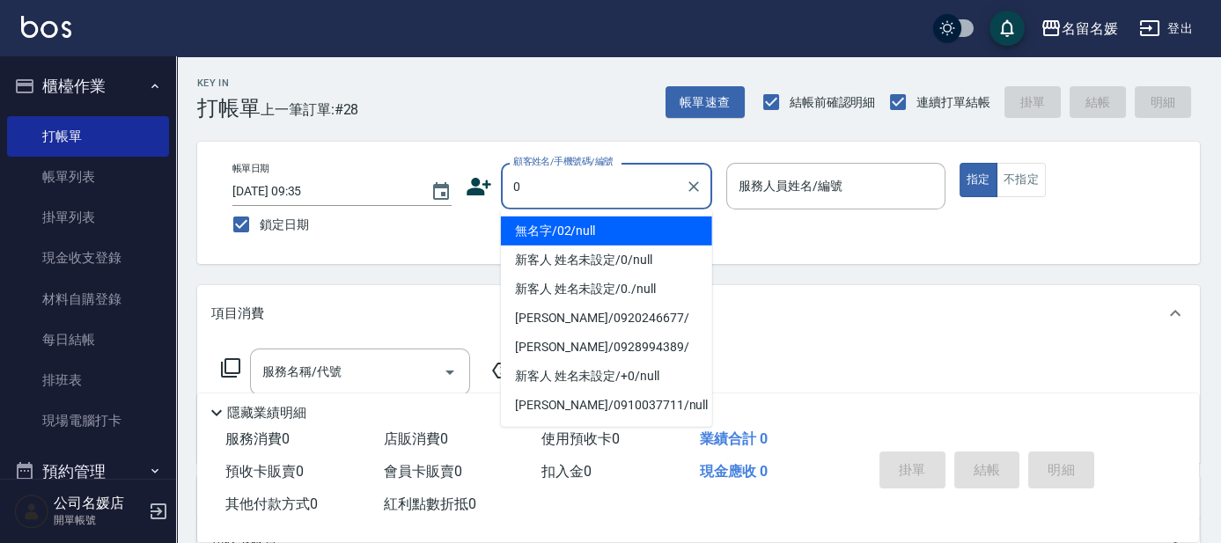
type input "0"
type input "13"
type input "無名字/02/null"
type input "支援-13"
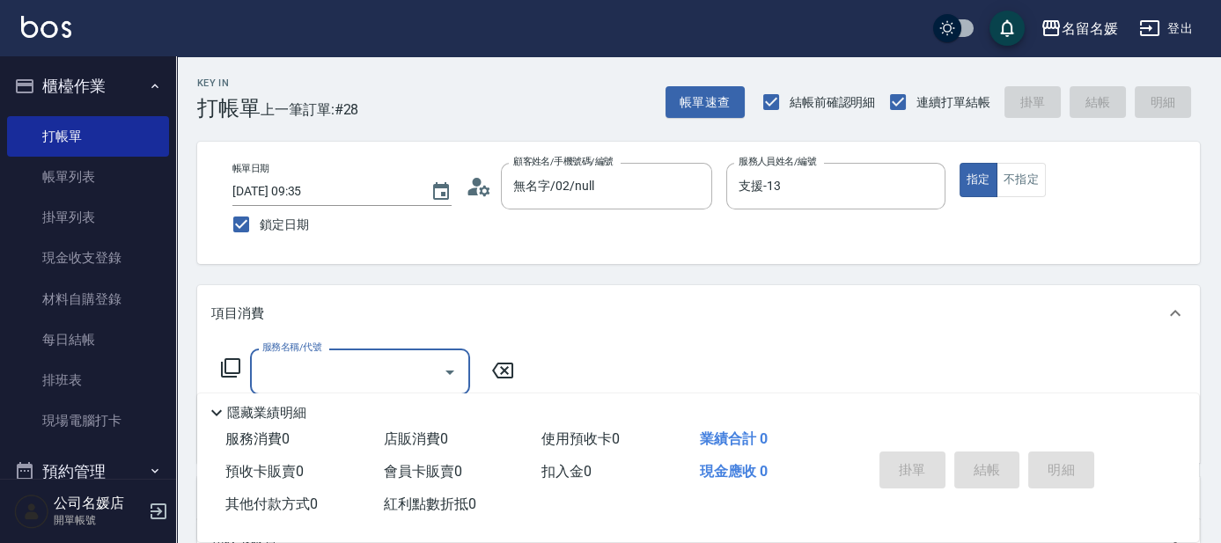
type input "新客人 姓名未設定/0/null"
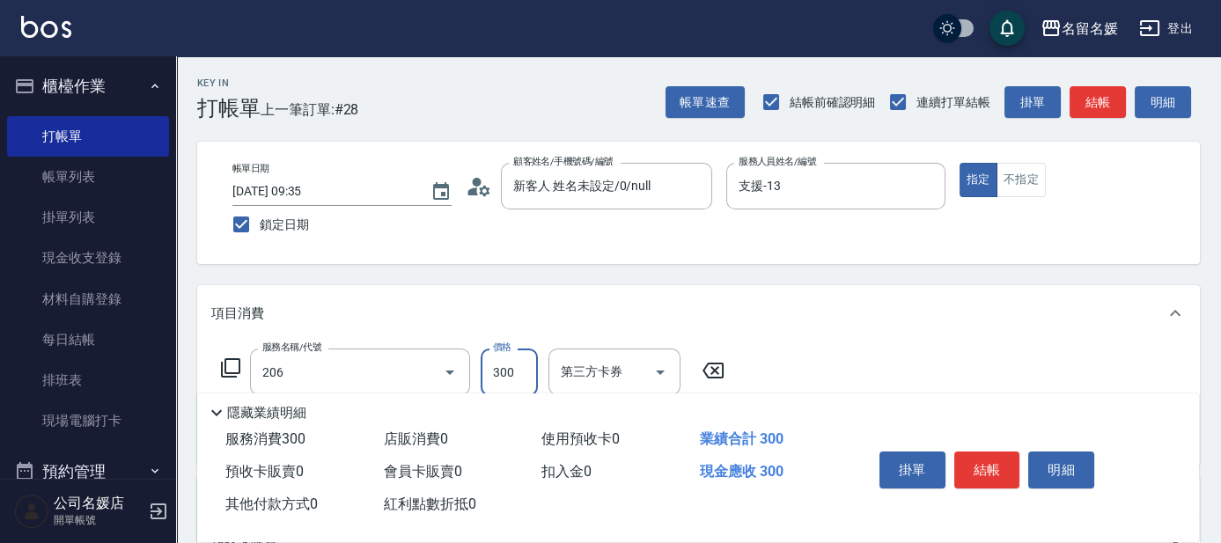
type input "洗髮[300](206)"
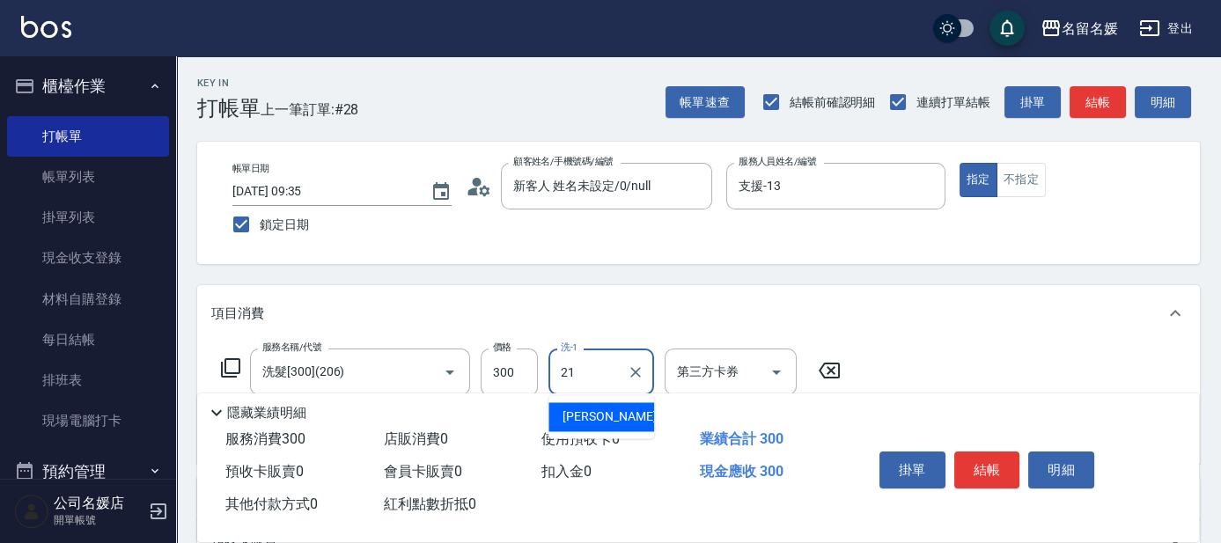
type input "[PERSON_NAME]-21"
type input "潤絲(801)"
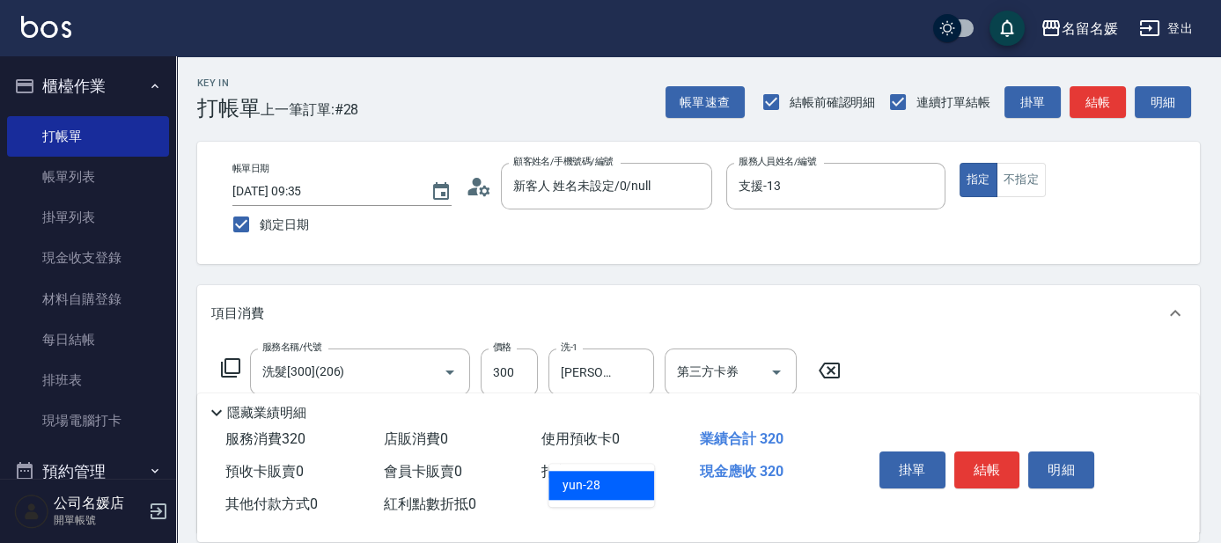
type input "yun-28"
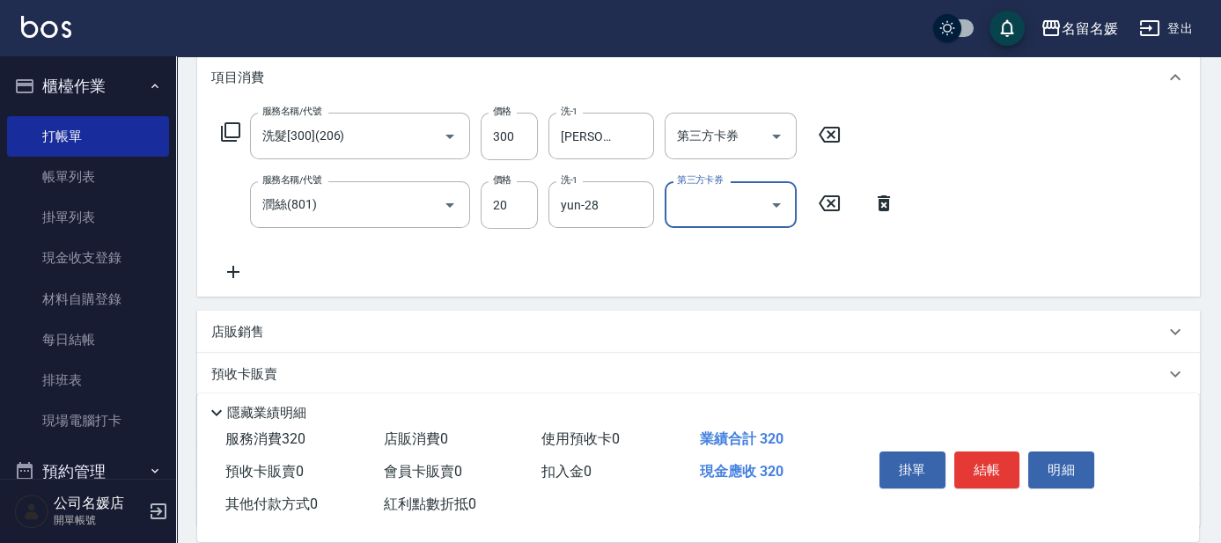
scroll to position [239, 0]
click at [639, 194] on icon "Clear" at bounding box center [636, 202] width 18 height 18
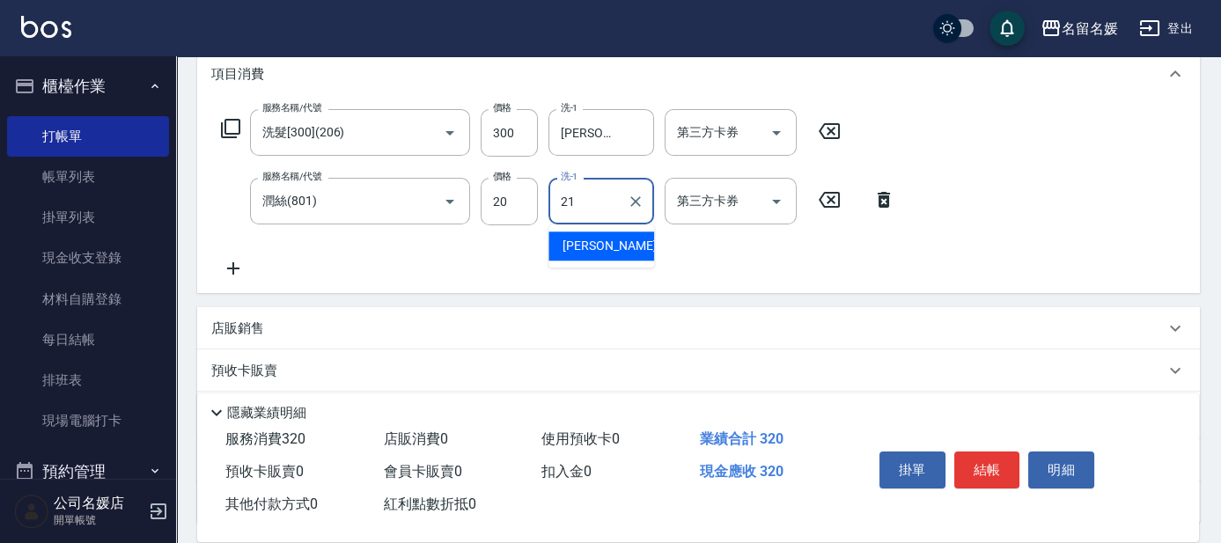
type input "[PERSON_NAME]-21"
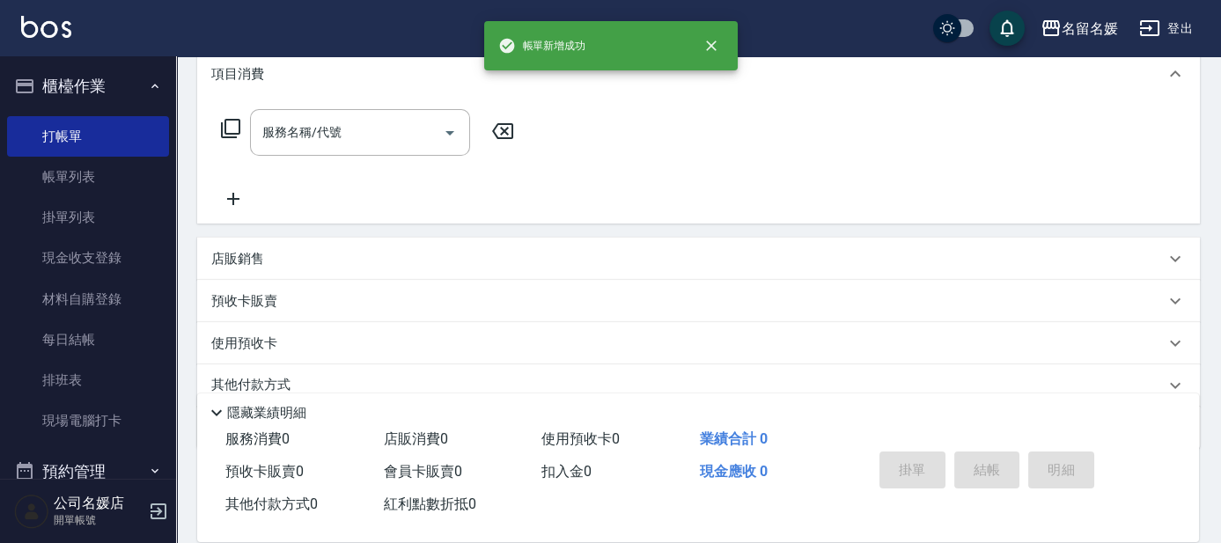
scroll to position [0, 0]
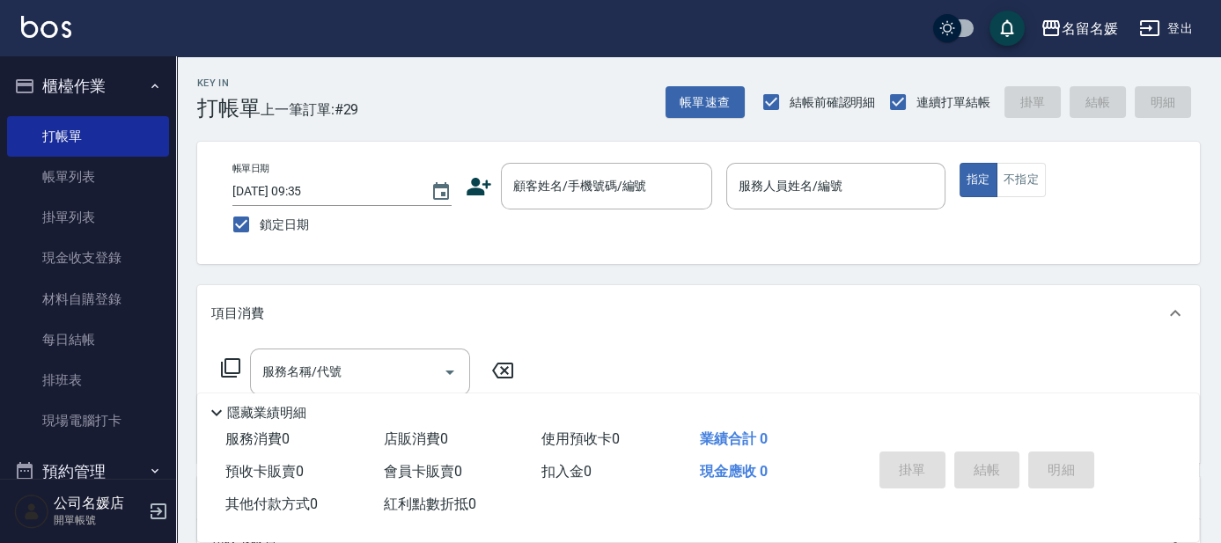
drag, startPoint x: 671, startPoint y: 278, endPoint x: 680, endPoint y: 275, distance: 10.3
click at [680, 275] on div "Key In 打帳單 上一筆訂單:#29 帳單速查 結帳前確認明細 連續打單結帳 掛單 結帳 明細 帳單日期 [DATE] 09:35 鎖定日期 顧客姓名/手…" at bounding box center [698, 455] width 1045 height 799
click at [694, 270] on div "Key In 打帳單 上一筆訂單:#29 帳單速查 結帳前確認明細 連續打單結帳 掛單 結帳 明細 帳單日期 [DATE] 09:35 鎖定日期 顧客姓名/手…" at bounding box center [698, 455] width 1045 height 799
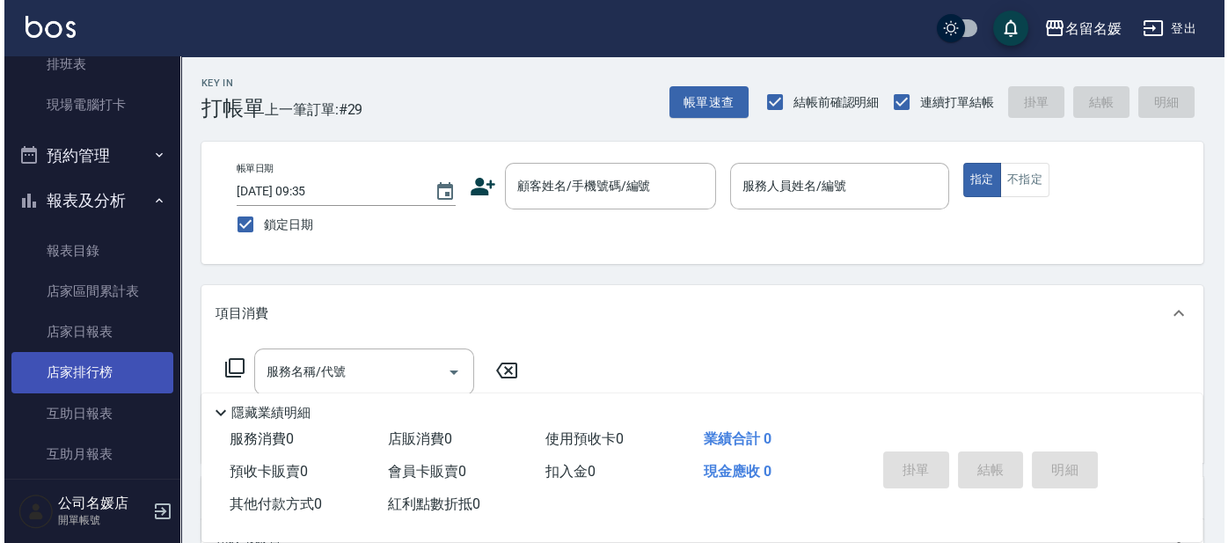
scroll to position [319, 0]
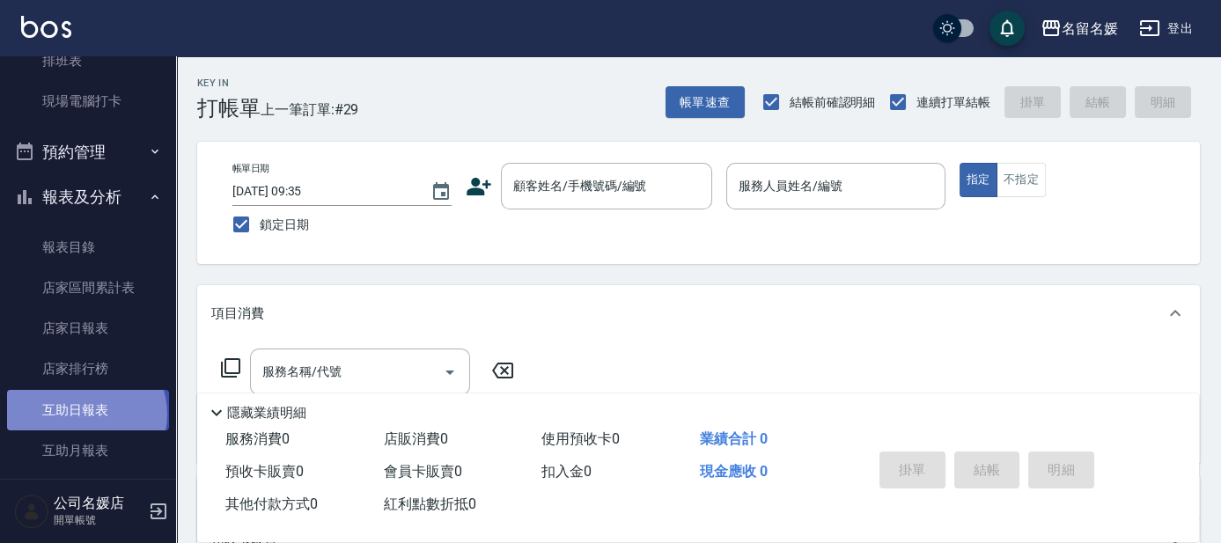
click at [84, 414] on link "互助日報表" at bounding box center [88, 410] width 162 height 40
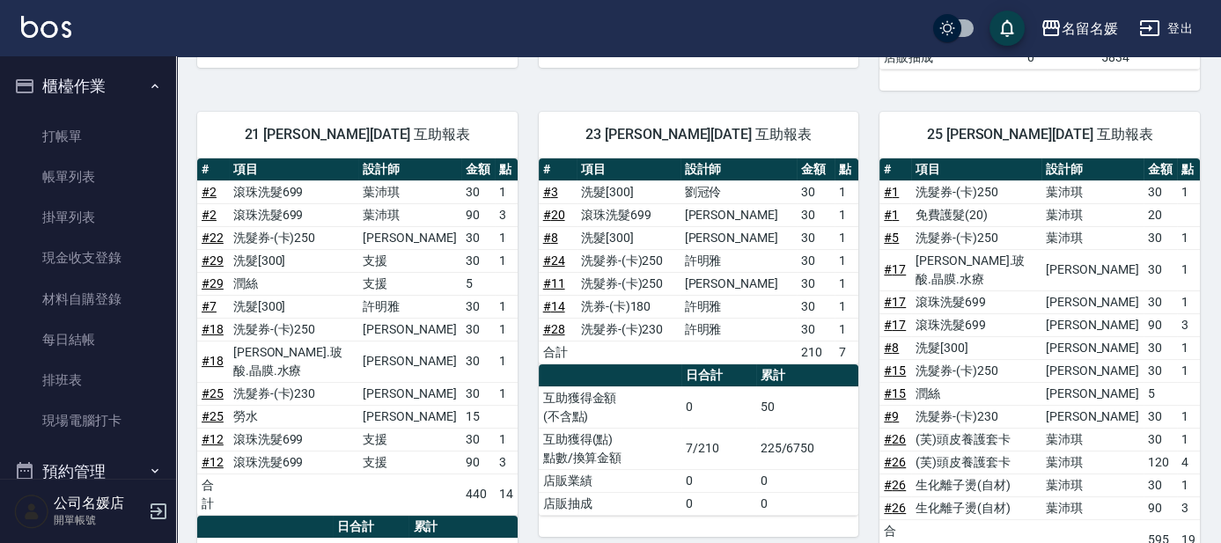
scroll to position [400, 0]
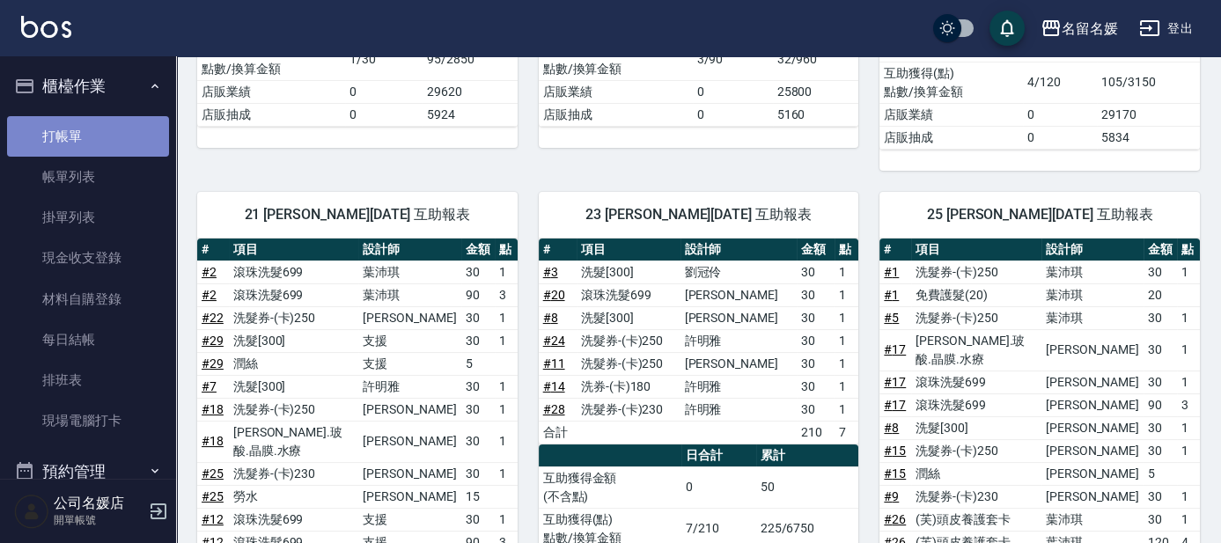
click at [113, 131] on link "打帳單" at bounding box center [88, 136] width 162 height 40
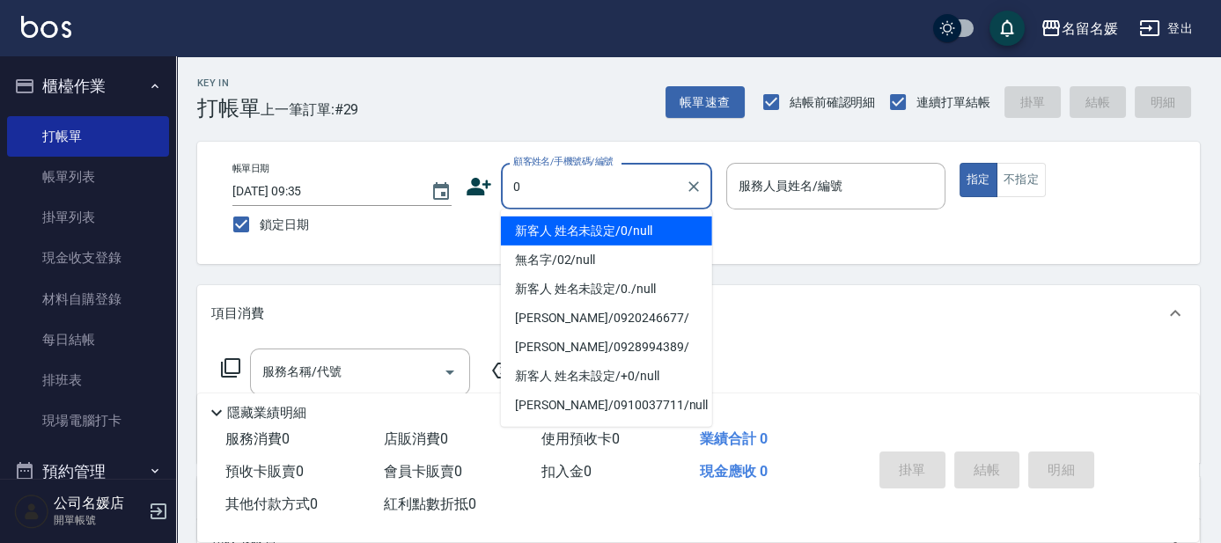
type input "0"
type input "03"
type input "新客人 姓名未設定/0/null"
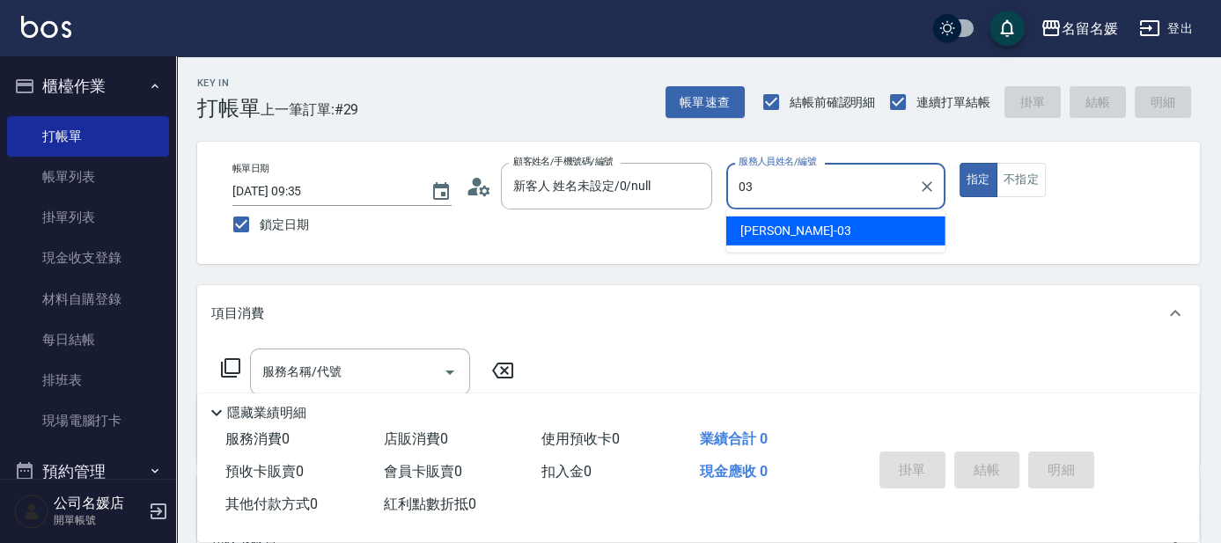
type input "03"
type button "true"
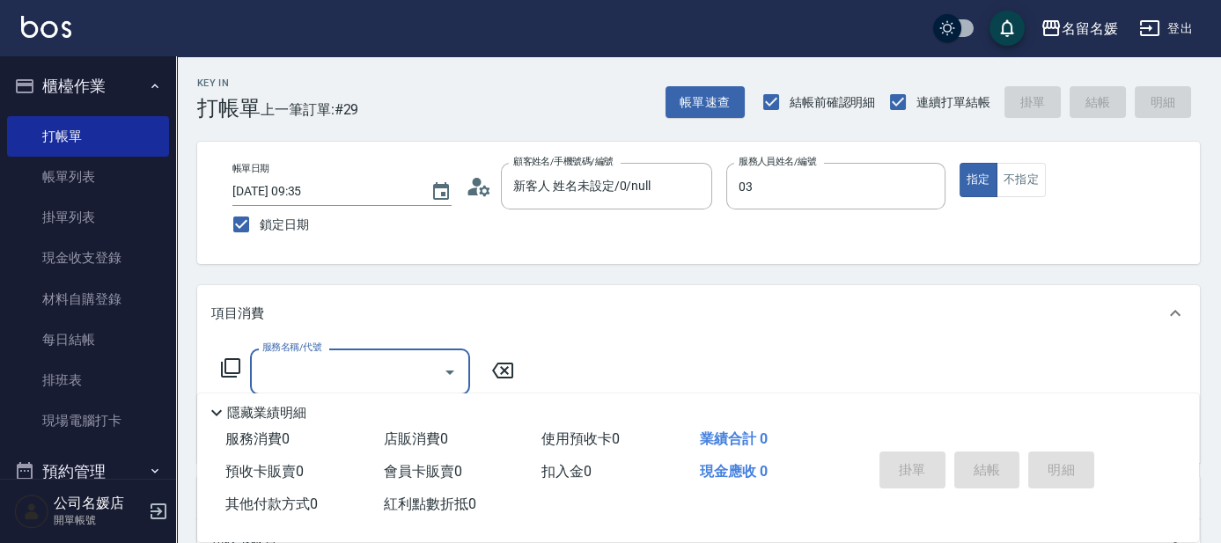
type input "[PERSON_NAME]-03"
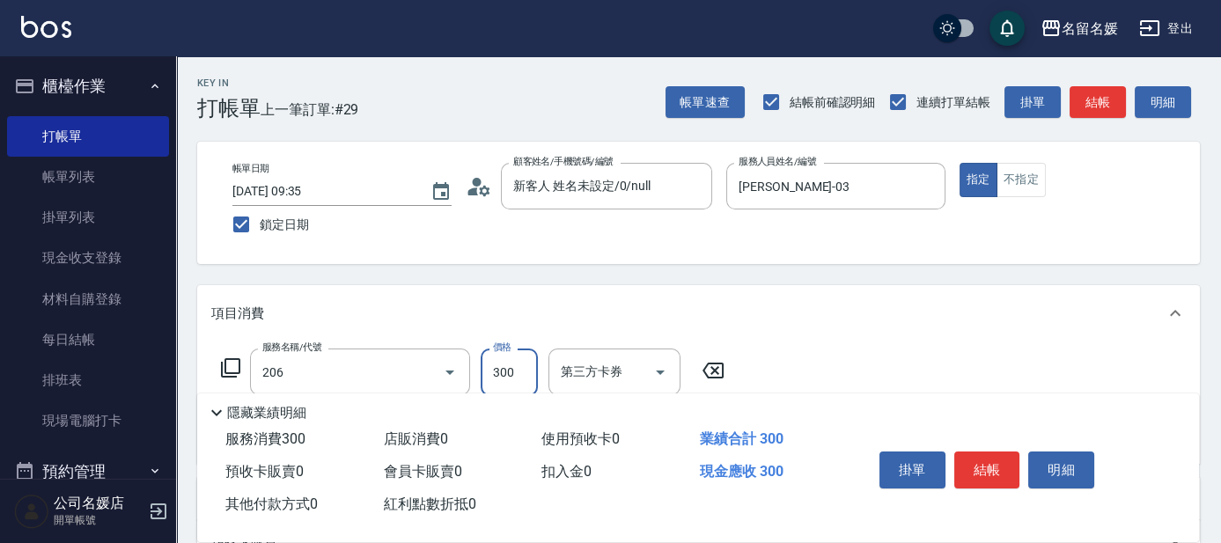
type input "洗髮[300](206)"
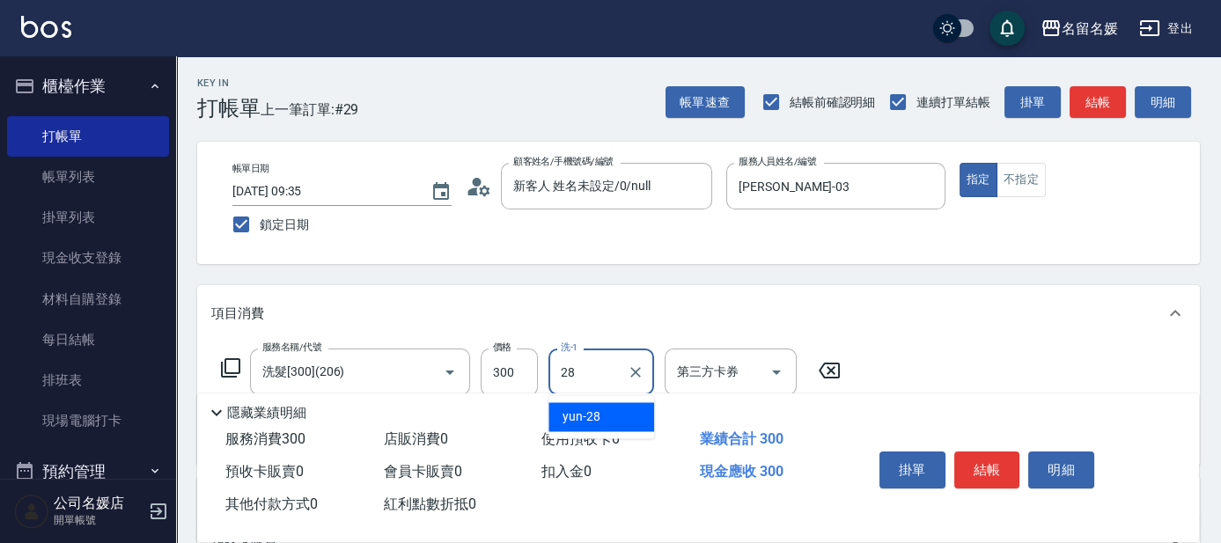
type input "yun-28"
type input "潤絲(801)"
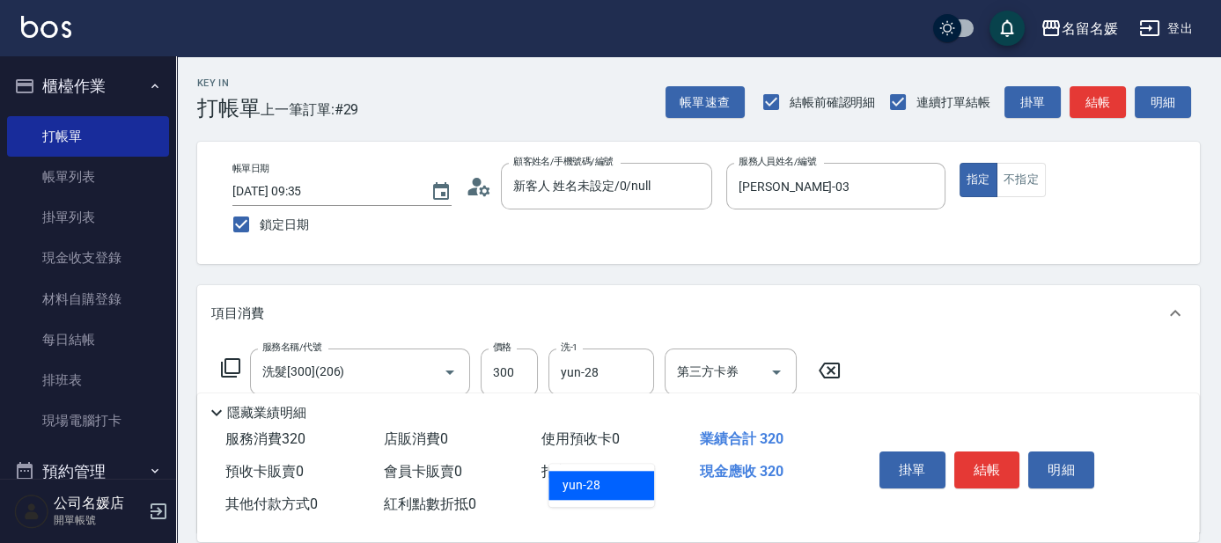
type input "yun-28"
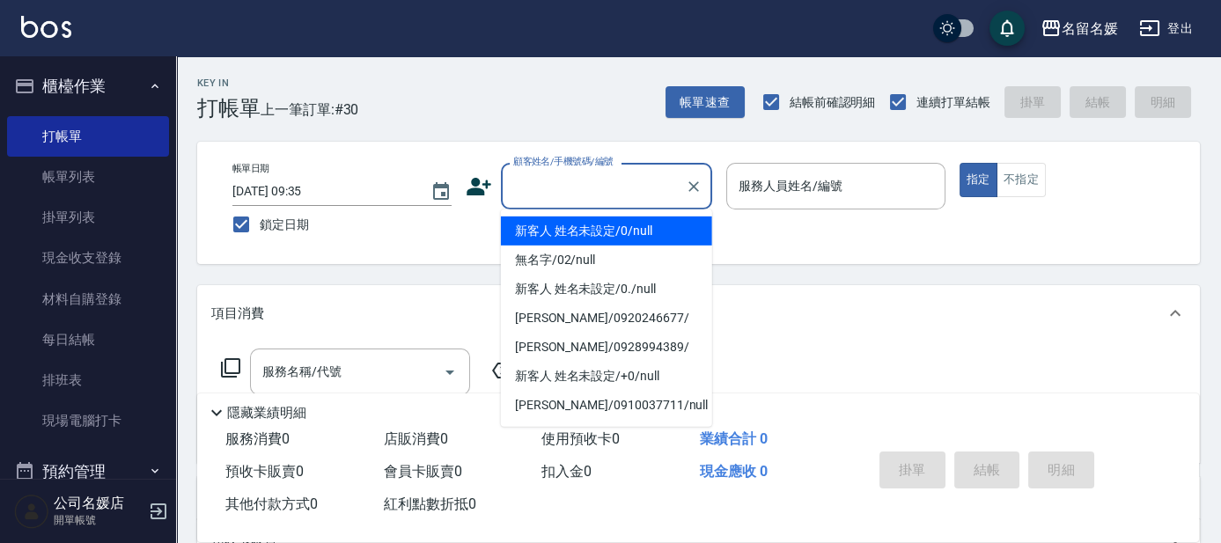
type input "0"
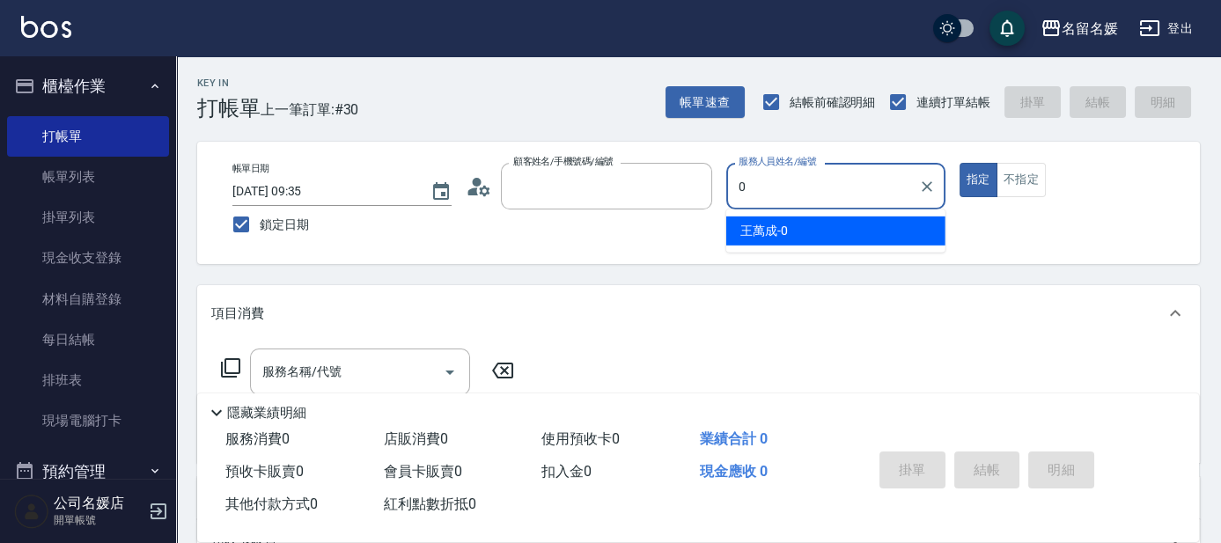
type input "新客人 姓名未設定/0/null"
type input "[PERSON_NAME]-04"
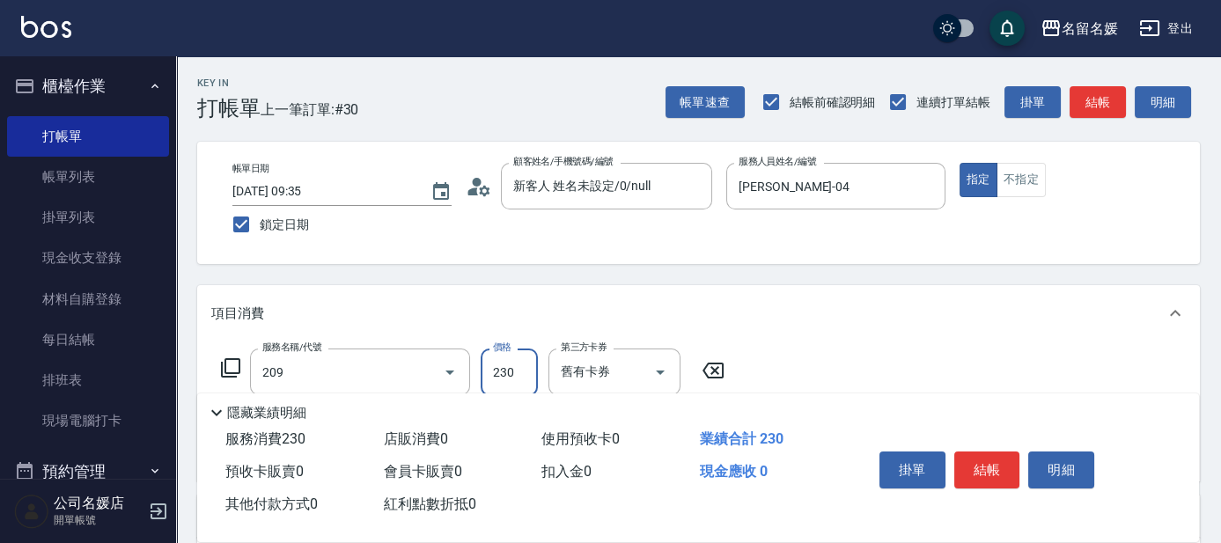
type input "洗髮券-(卡)230(209)"
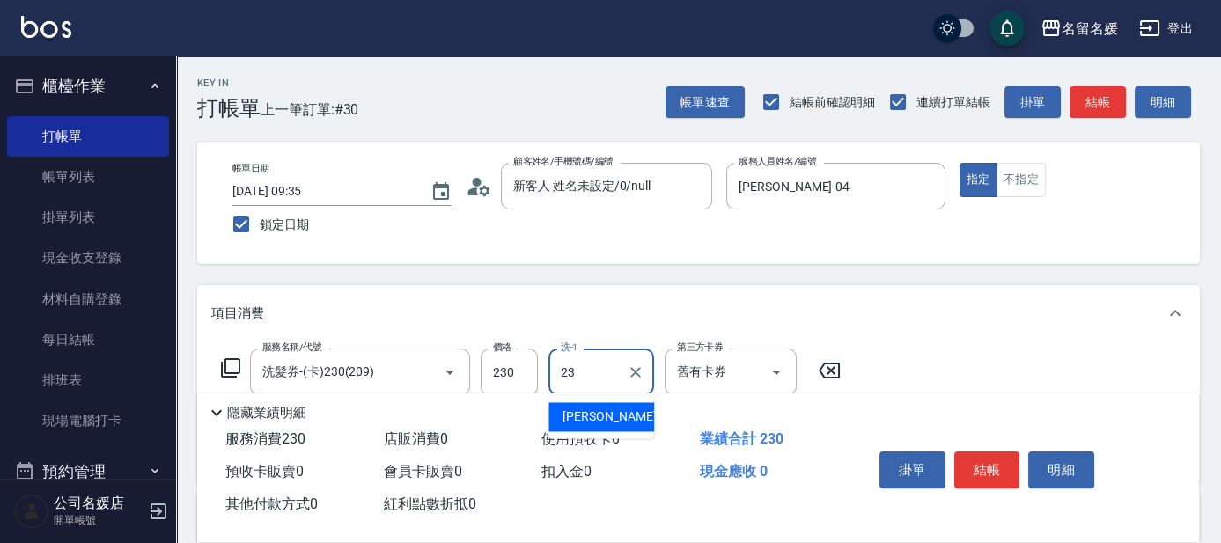
type input "[PERSON_NAME]-23"
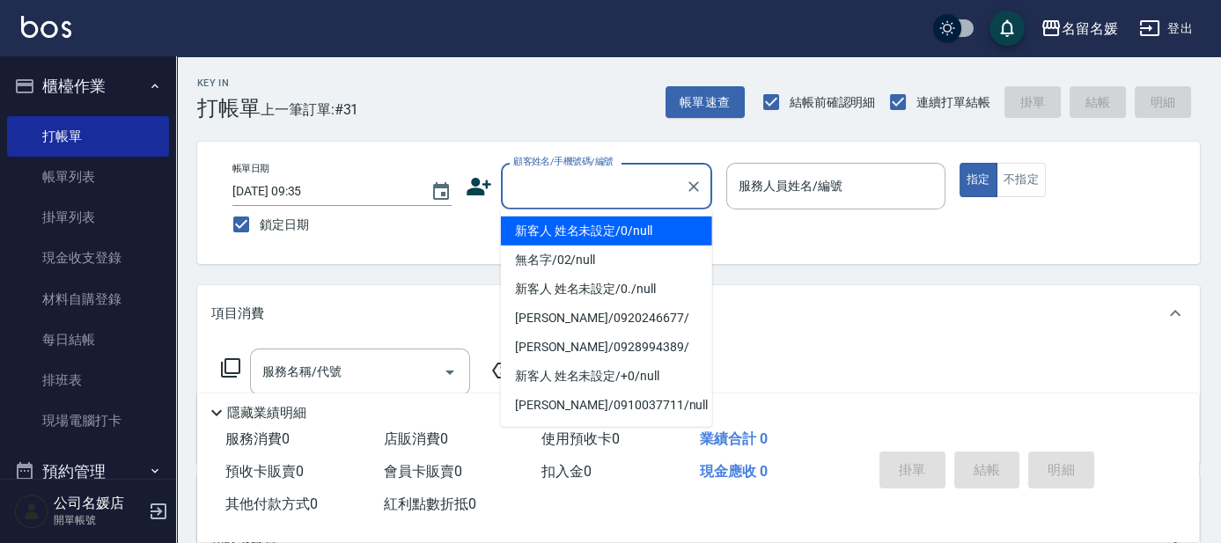
type input "0"
type input "新客人 姓名未設定/0/null"
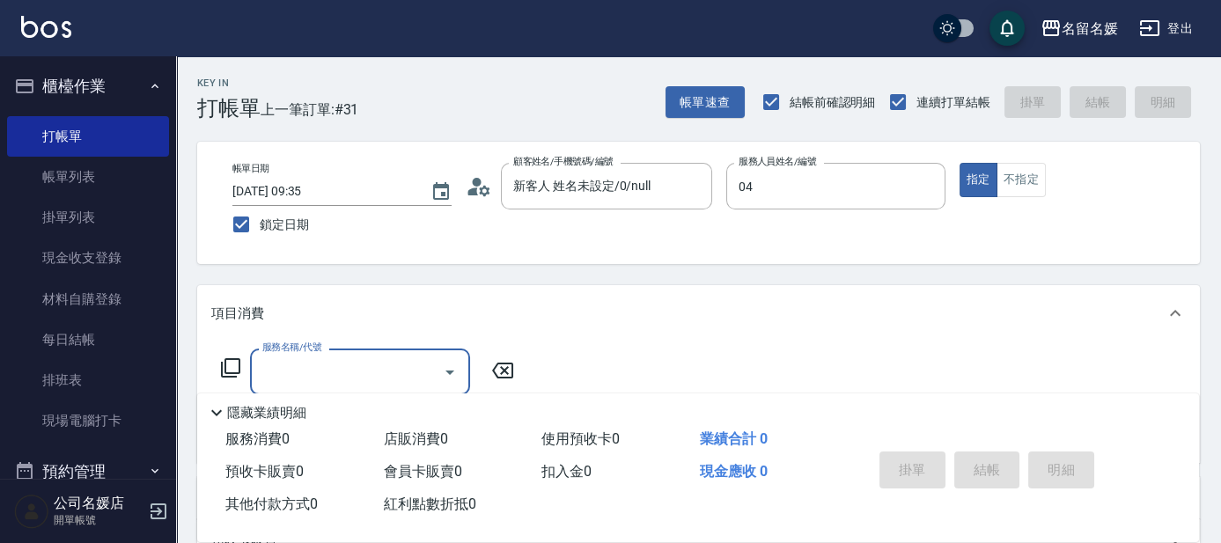
type input "[PERSON_NAME]-04"
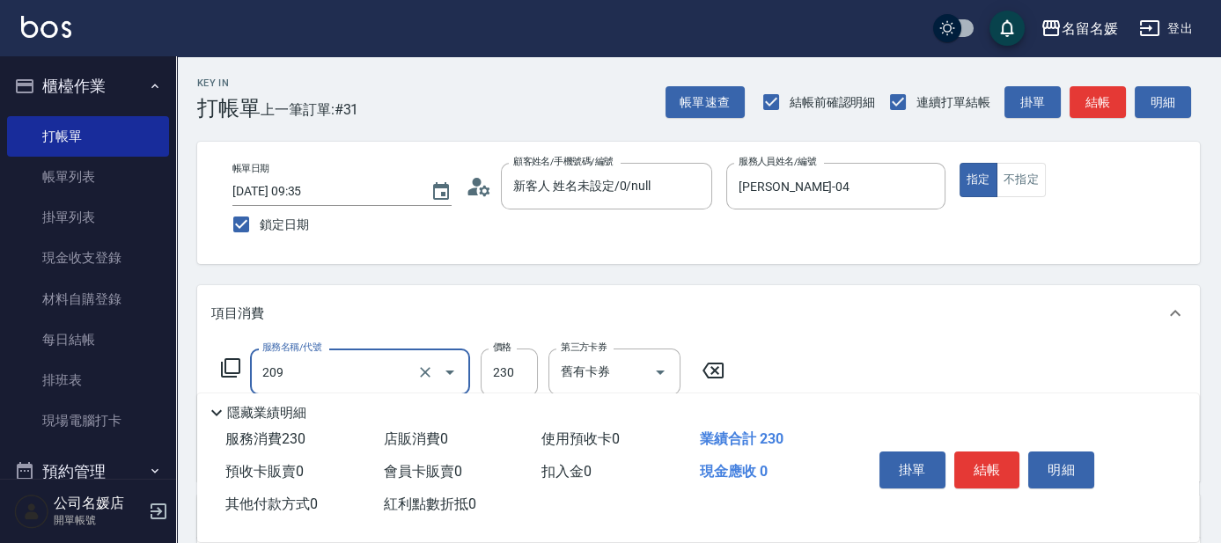
type input "洗髮券-(卡)230(209)"
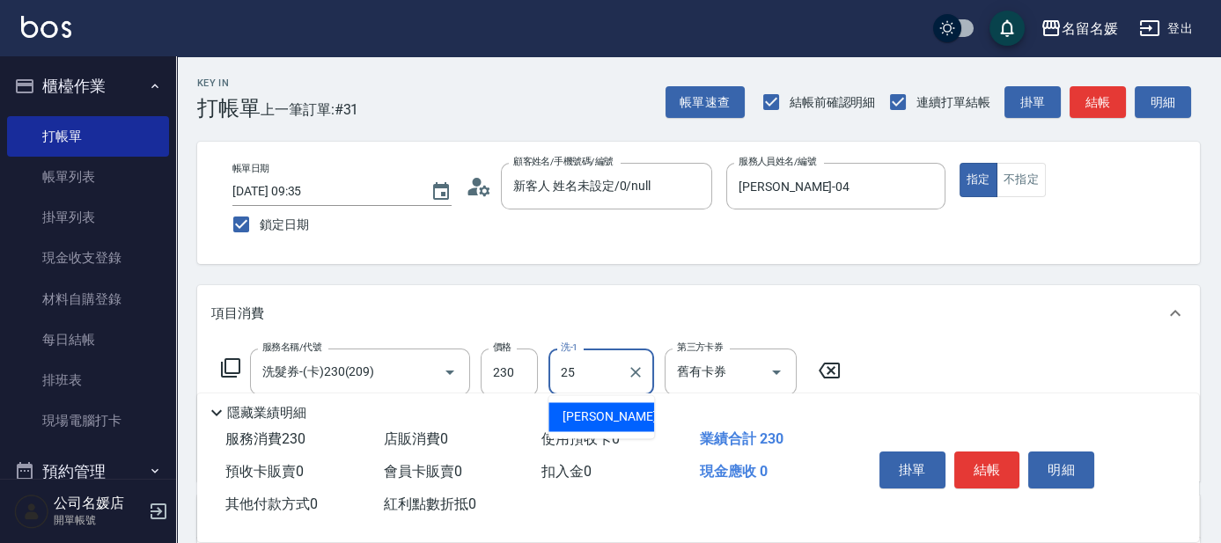
type input "[PERSON_NAME]-25"
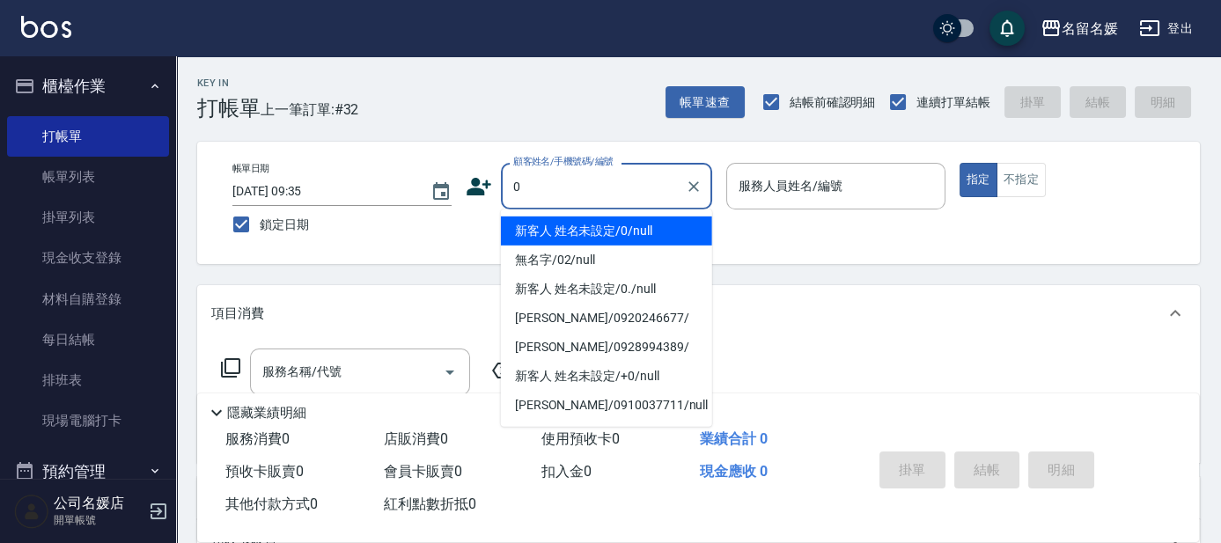
type input "0"
type input "02"
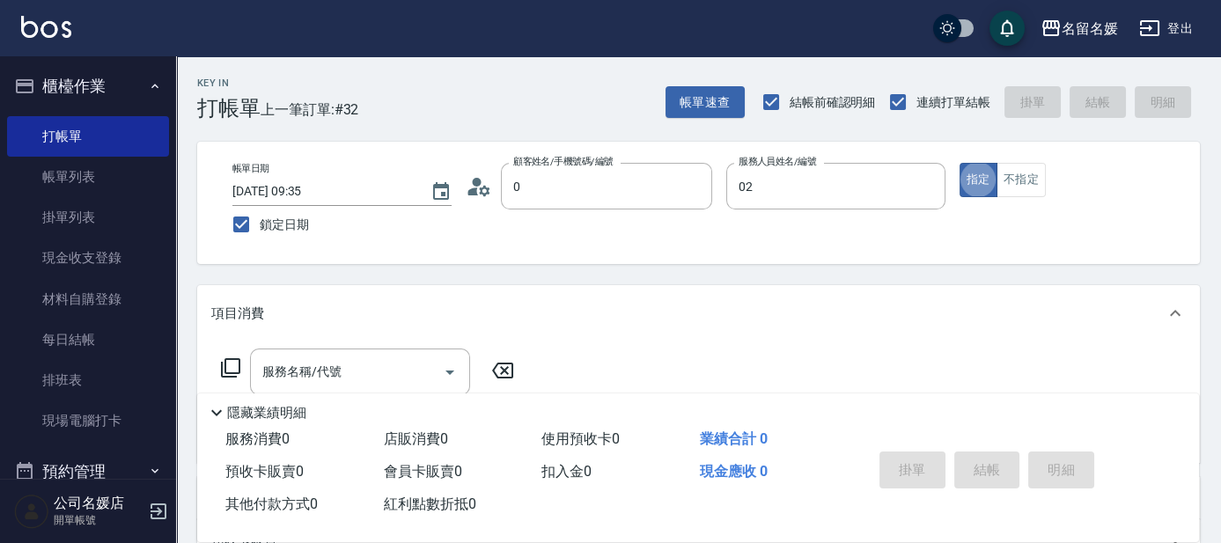
type input "新客人 姓名未設定/0/null"
type input "[PERSON_NAME]-02"
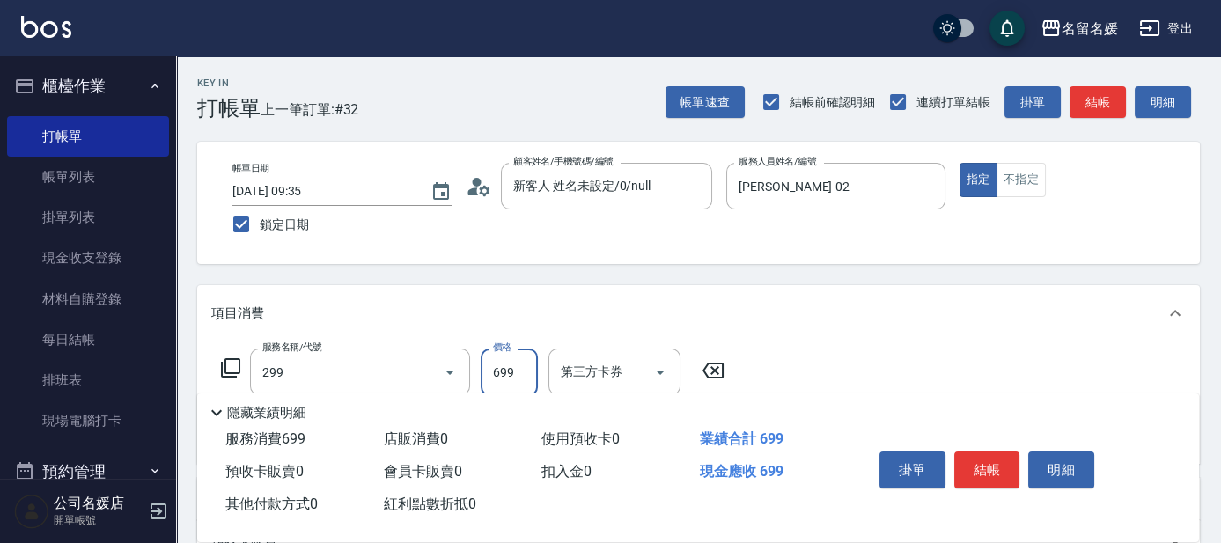
type input "滾珠洗髮699(299)"
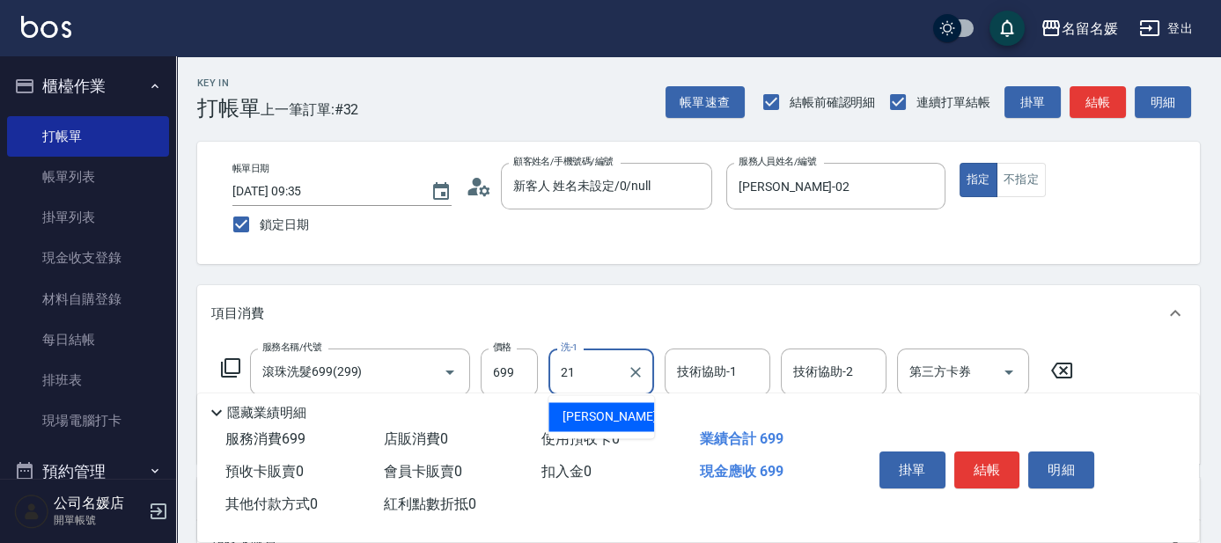
type input "21"
type input "2"
type input "[PERSON_NAME]-21"
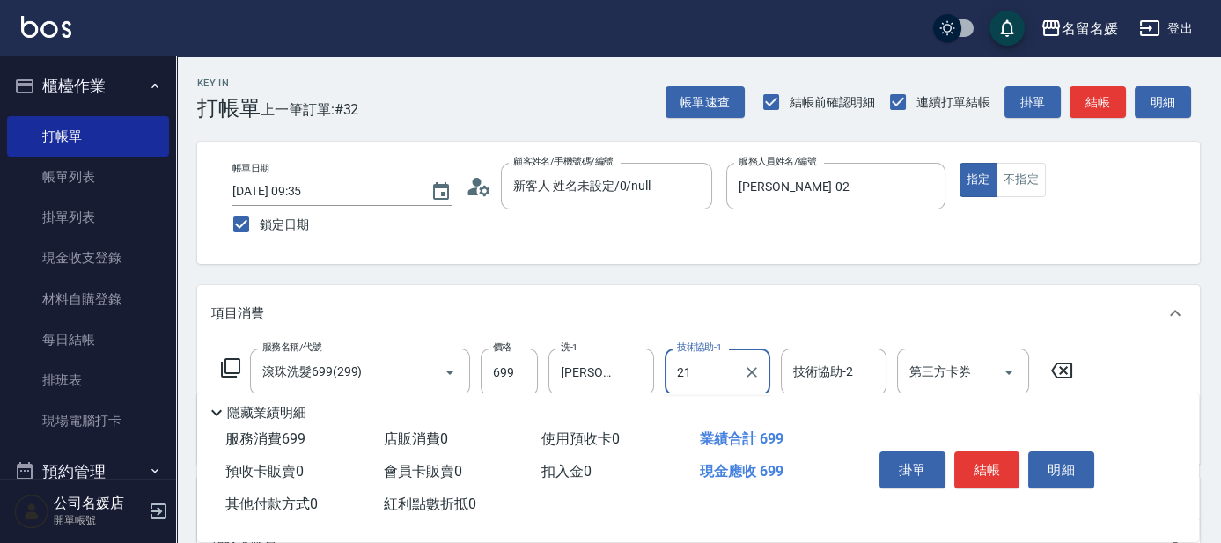
type input "[PERSON_NAME]-21"
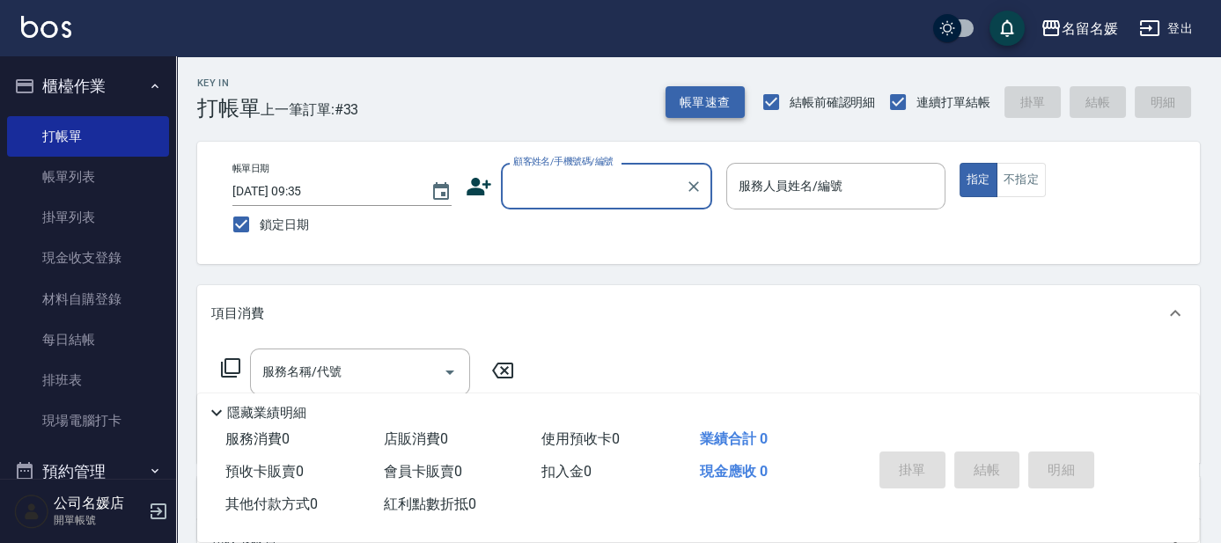
click at [696, 105] on button "帳單速查" at bounding box center [704, 102] width 79 height 33
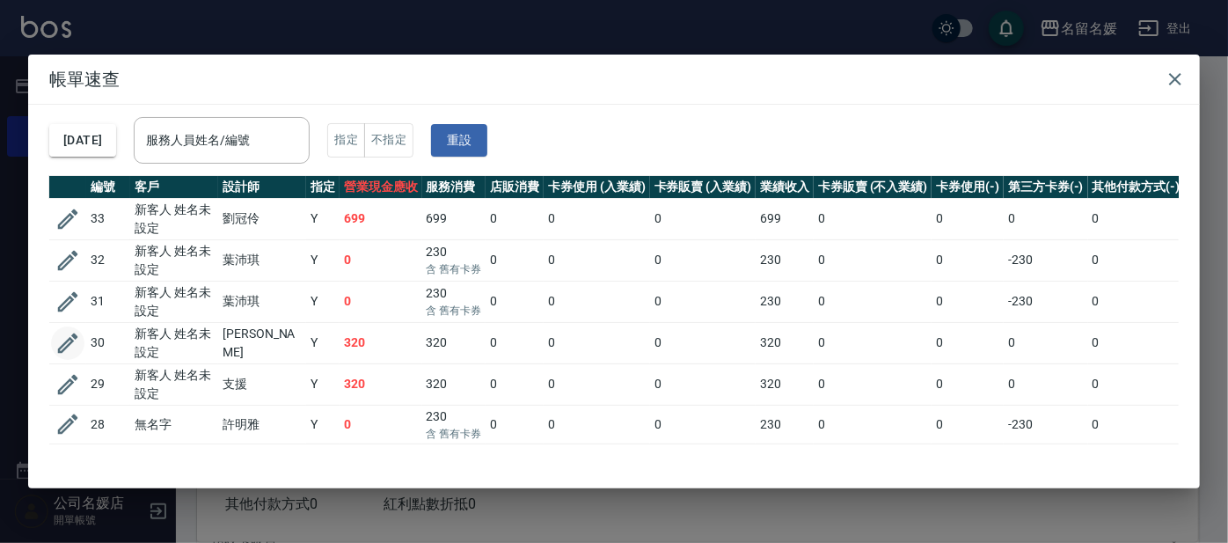
click at [70, 342] on icon "button" at bounding box center [68, 344] width 20 height 20
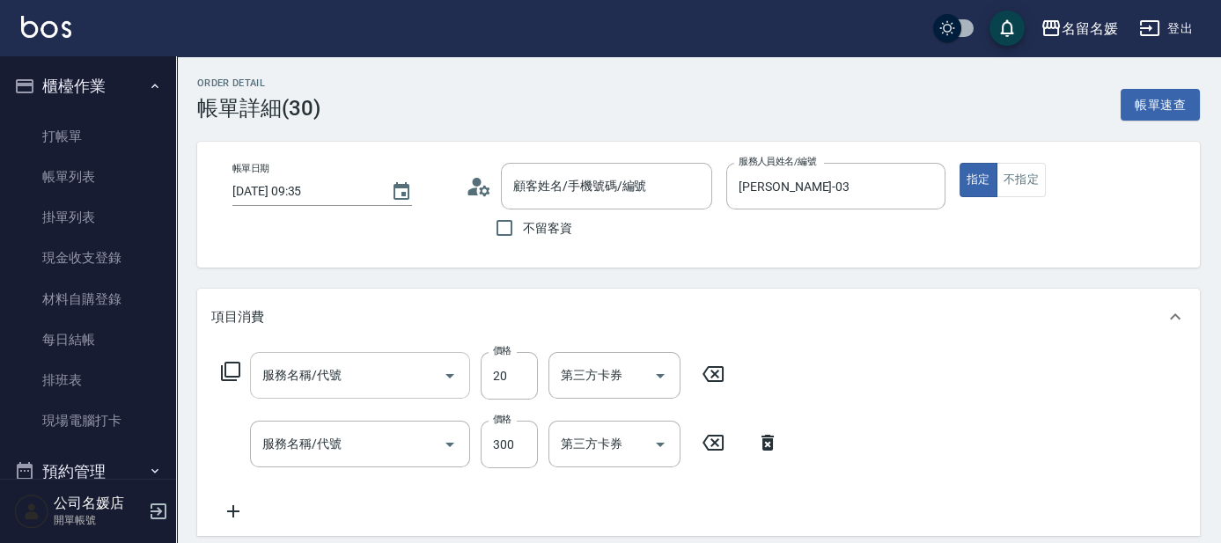
type input "[DATE] 09:35"
type input "[PERSON_NAME]-03"
type input "潤絲(801)"
type input "洗髮[300](206)"
type input "新客人 姓名未設定/0/null"
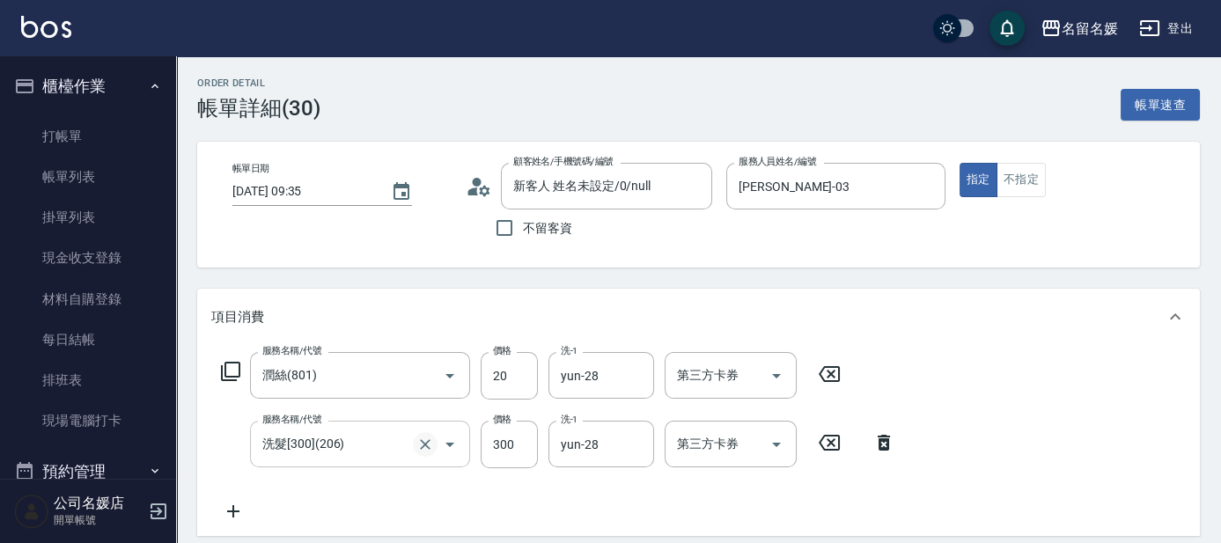
click at [425, 448] on icon "Clear" at bounding box center [425, 445] width 18 height 18
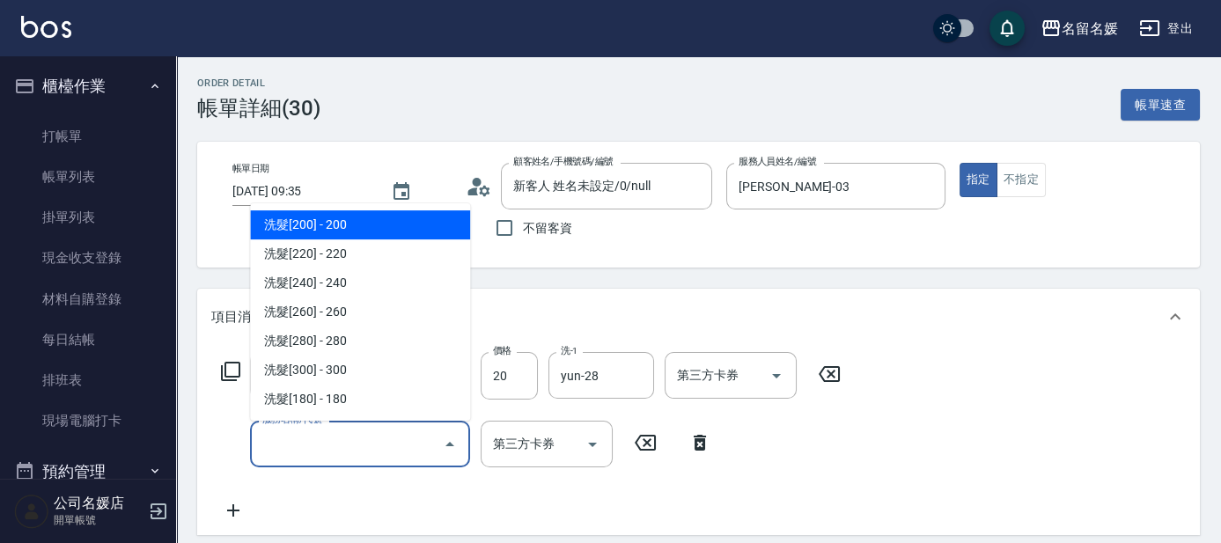
type input "1"
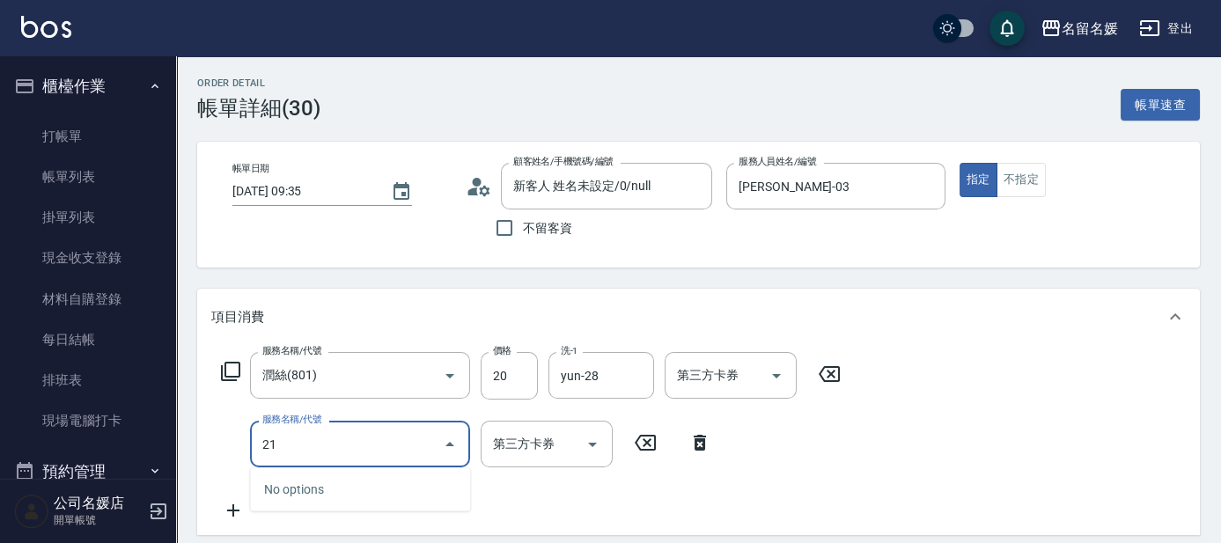
type input "212"
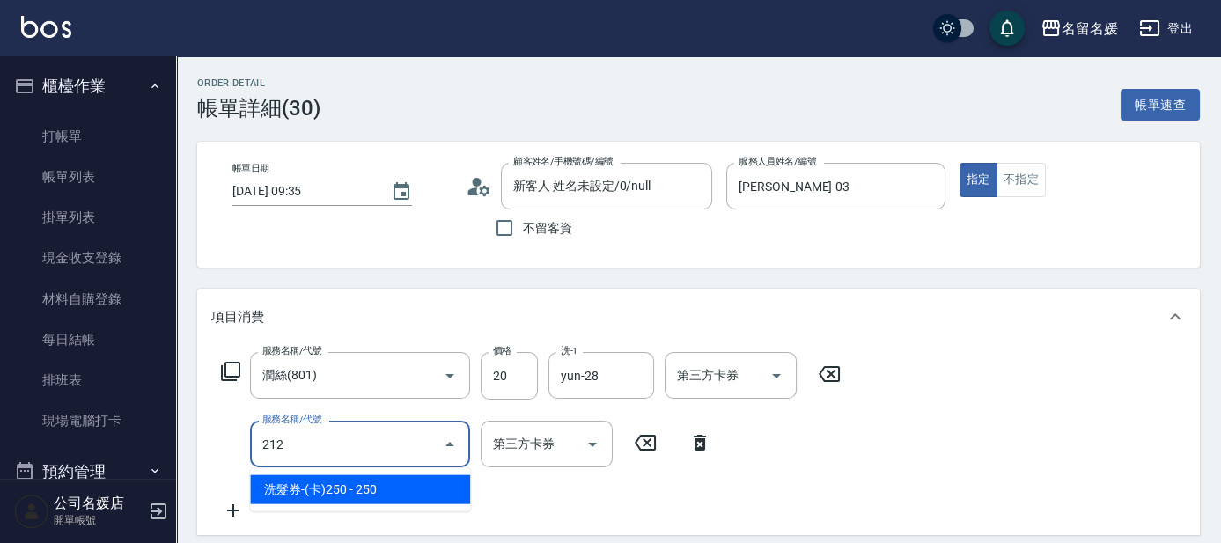
type input "舊有卡券"
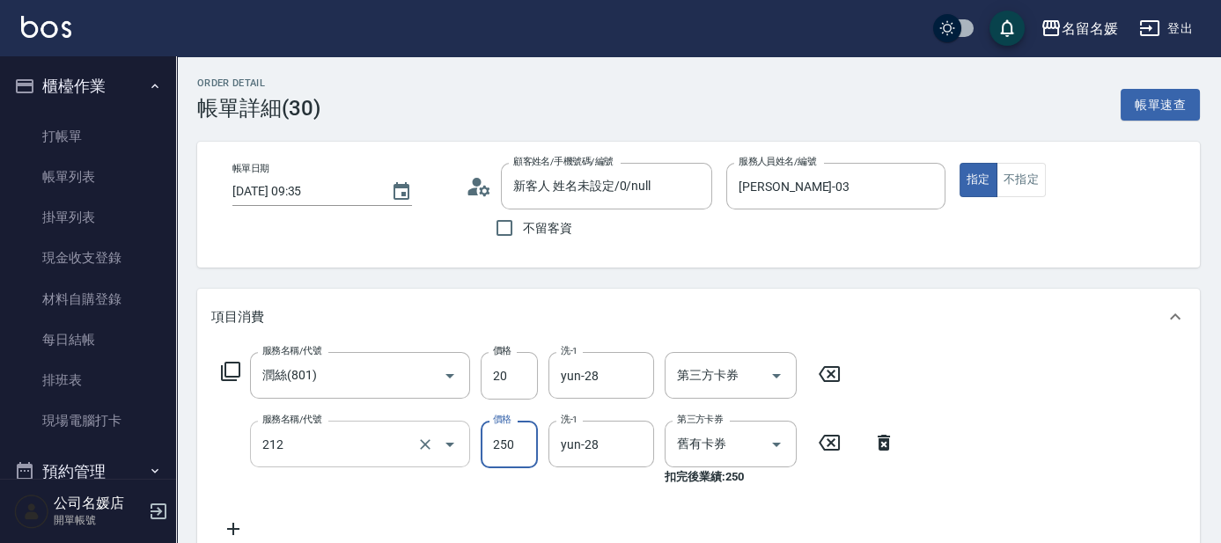
type input "洗髮券-(卡)250(212)"
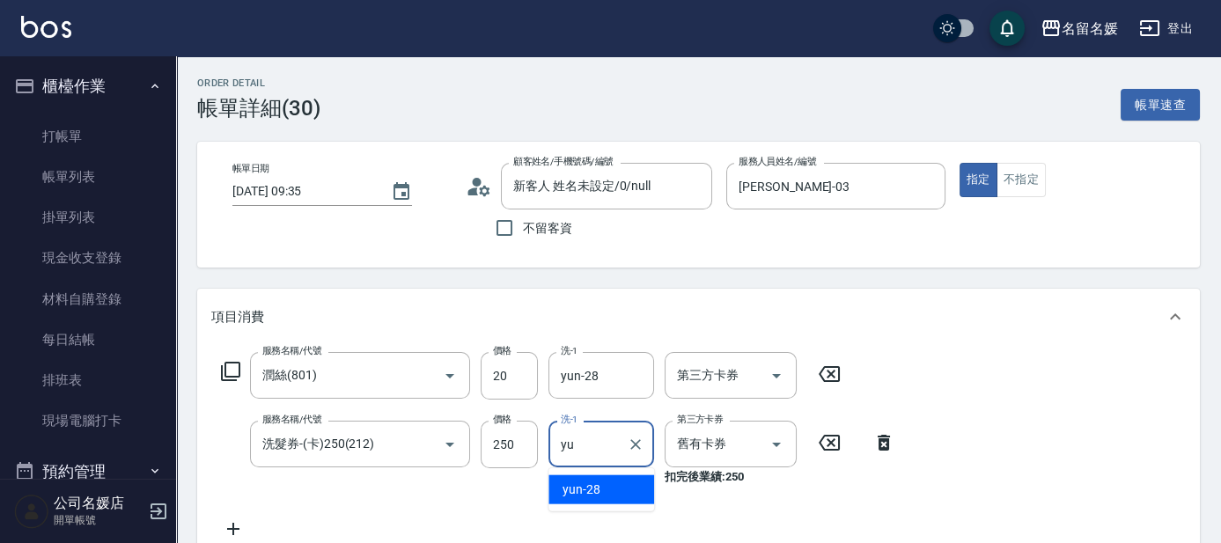
type input "y"
type input "yun-28"
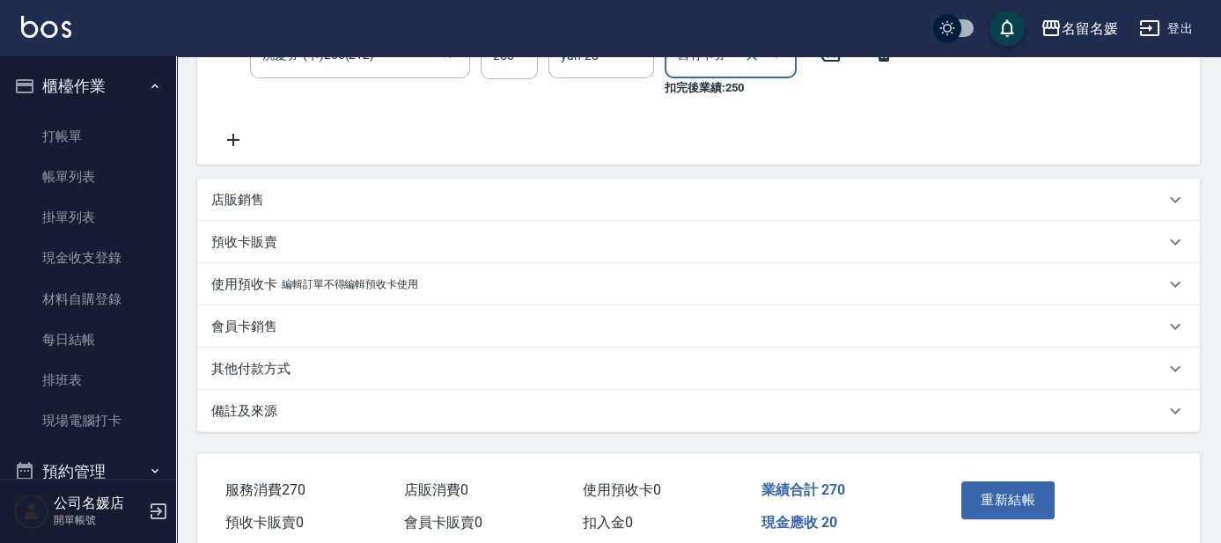
scroll to position [466, 0]
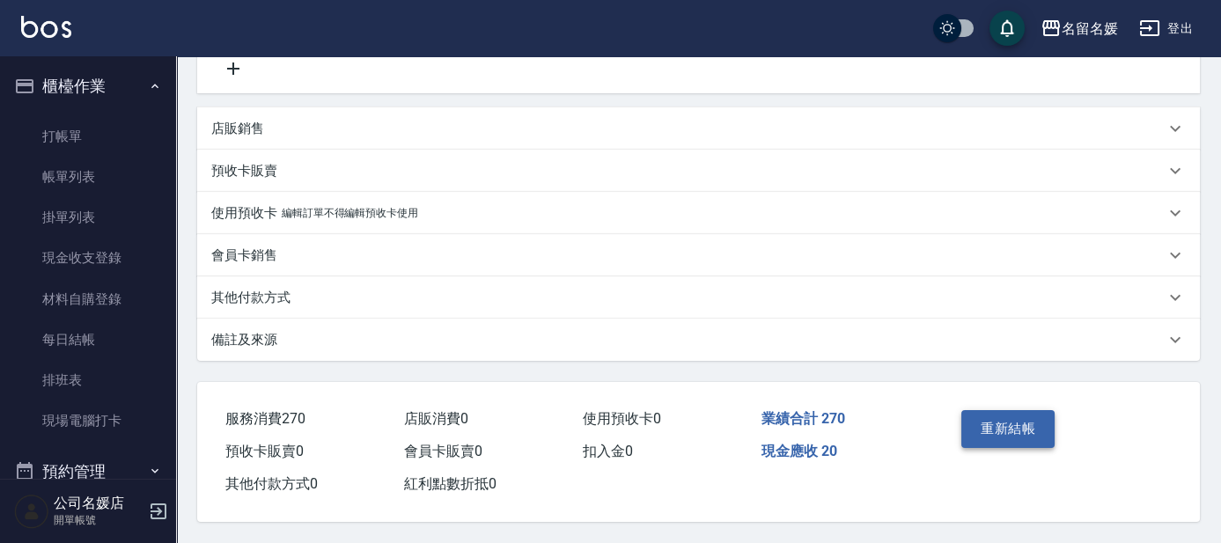
click at [990, 421] on button "重新結帳" at bounding box center [1007, 428] width 93 height 37
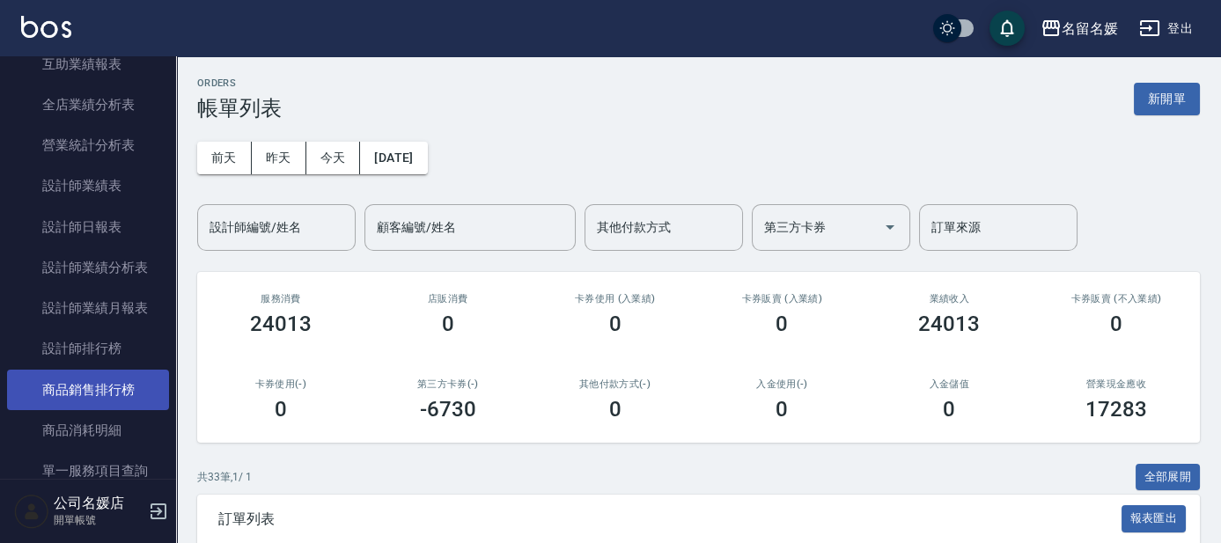
scroll to position [880, 0]
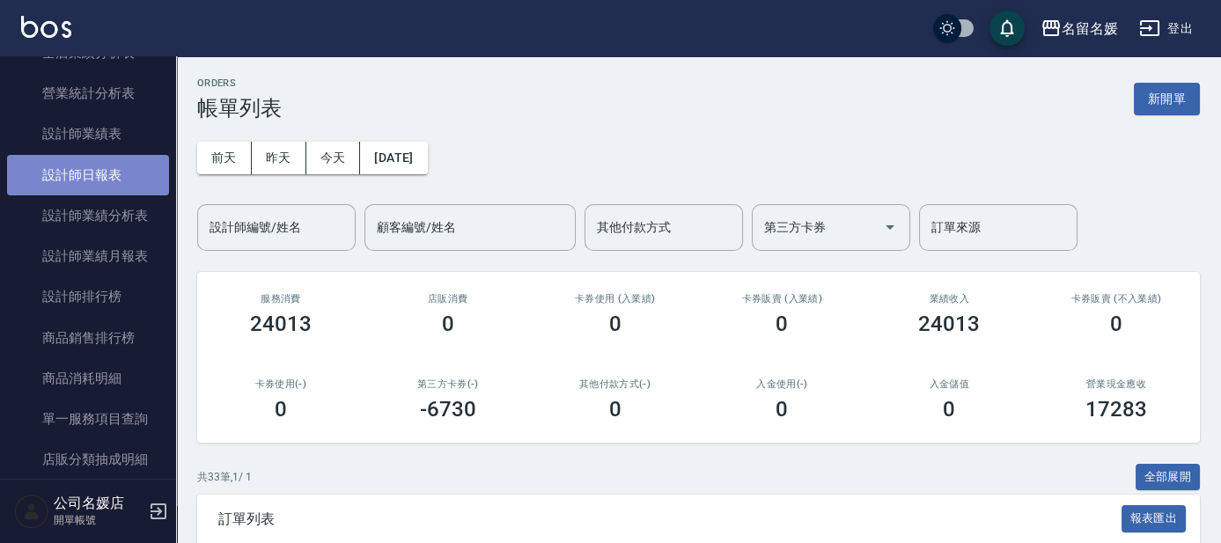
click at [124, 179] on link "設計師日報表" at bounding box center [88, 175] width 162 height 40
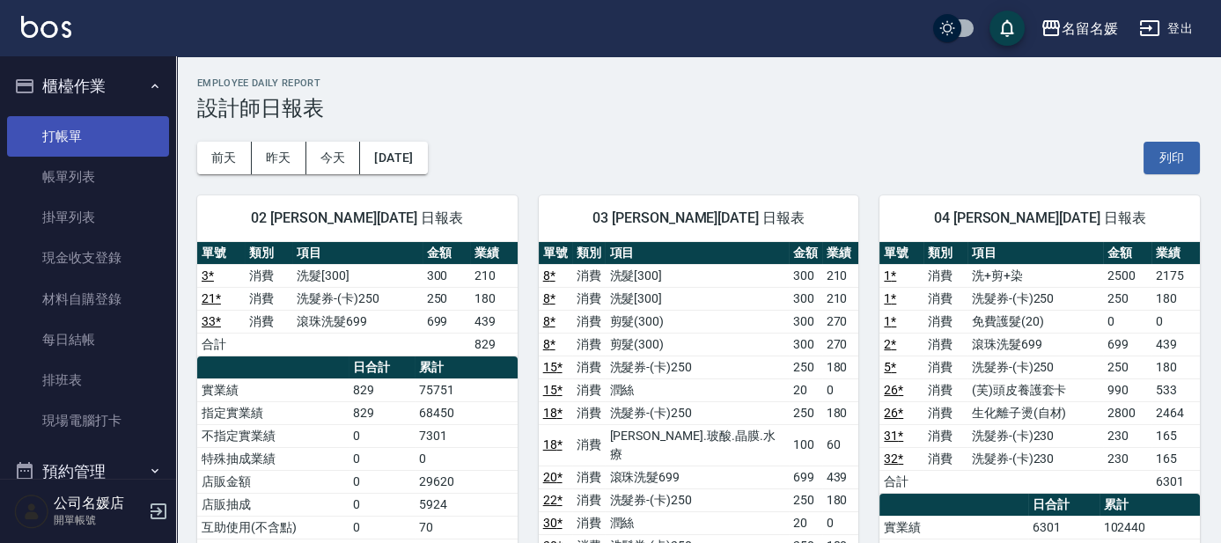
click at [145, 118] on link "打帳單" at bounding box center [88, 136] width 162 height 40
